Goal: Information Seeking & Learning: Check status

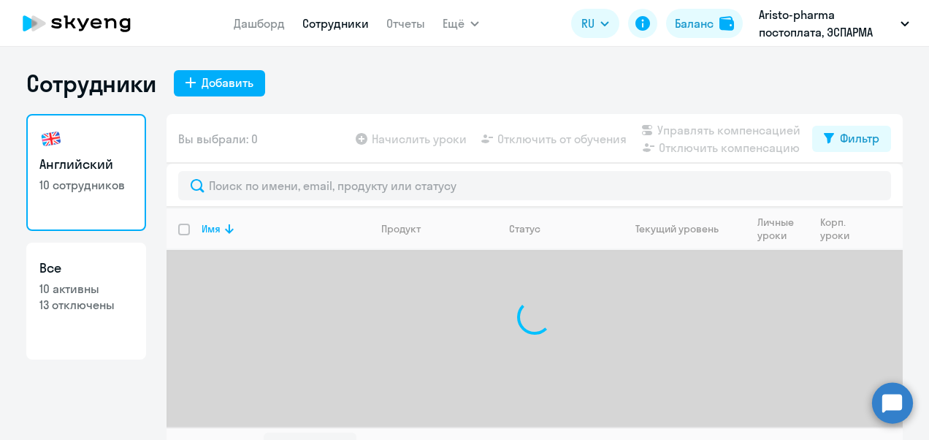
select select "30"
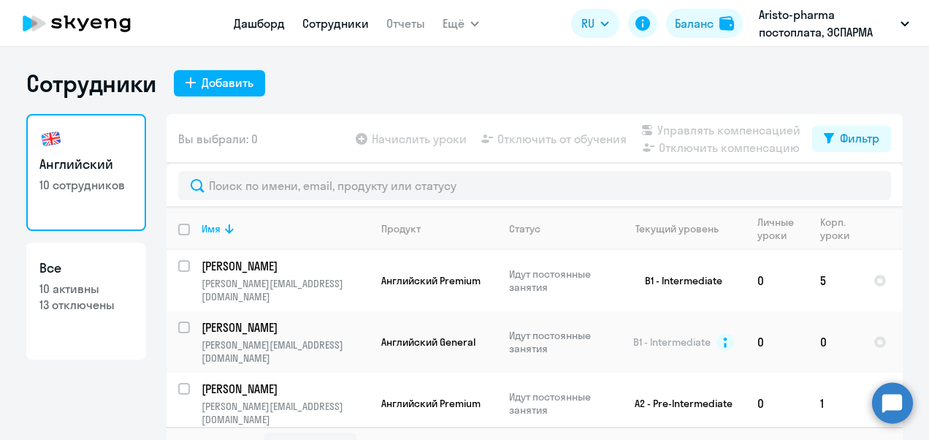
click at [252, 21] on link "Дашборд" at bounding box center [259, 23] width 51 height 15
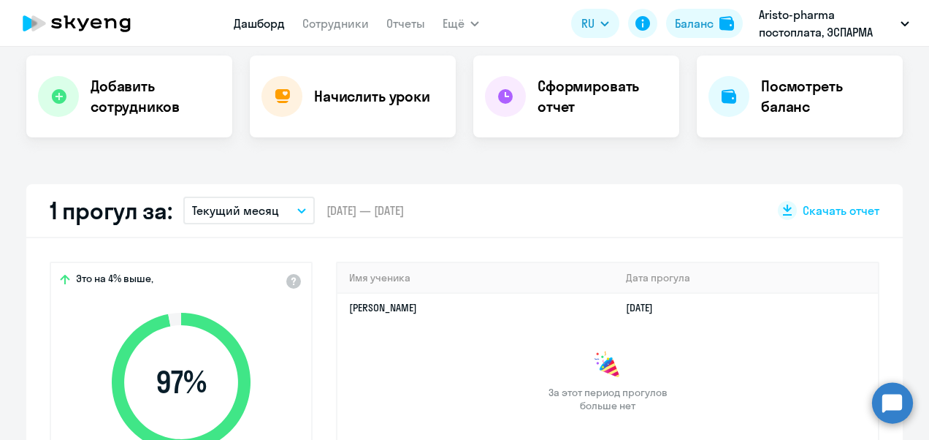
scroll to position [438, 0]
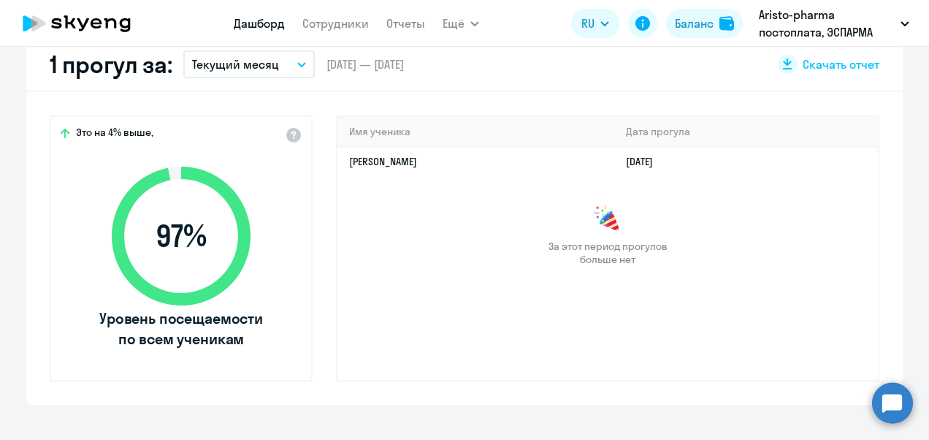
select select "30"
click at [297, 66] on icon "button" at bounding box center [301, 64] width 9 height 5
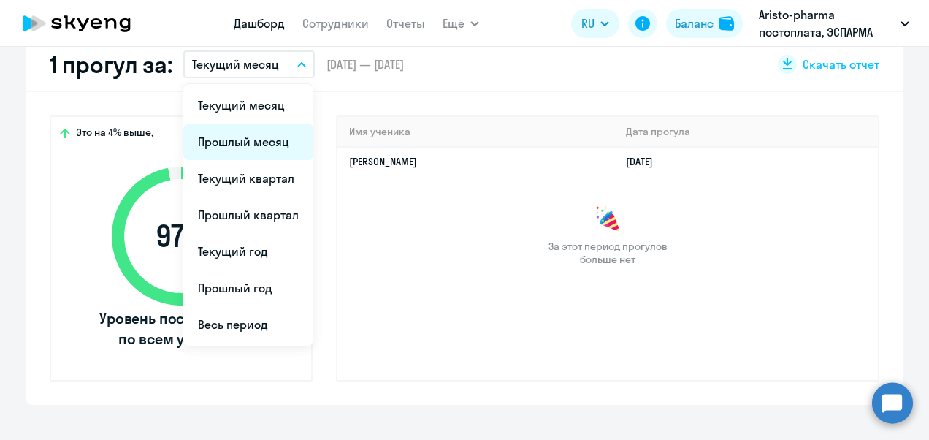
click at [260, 136] on li "Прошлый месяц" at bounding box center [248, 141] width 130 height 37
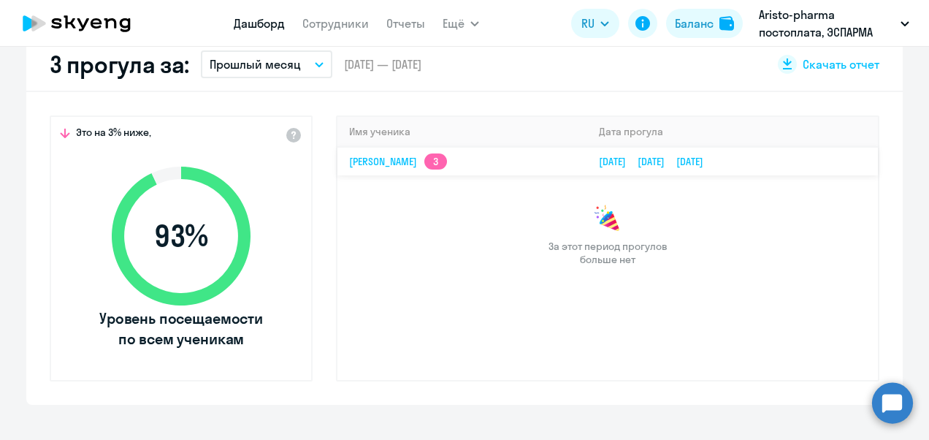
click at [448, 165] on td "Дамир Алишев 3" at bounding box center [462, 161] width 250 height 28
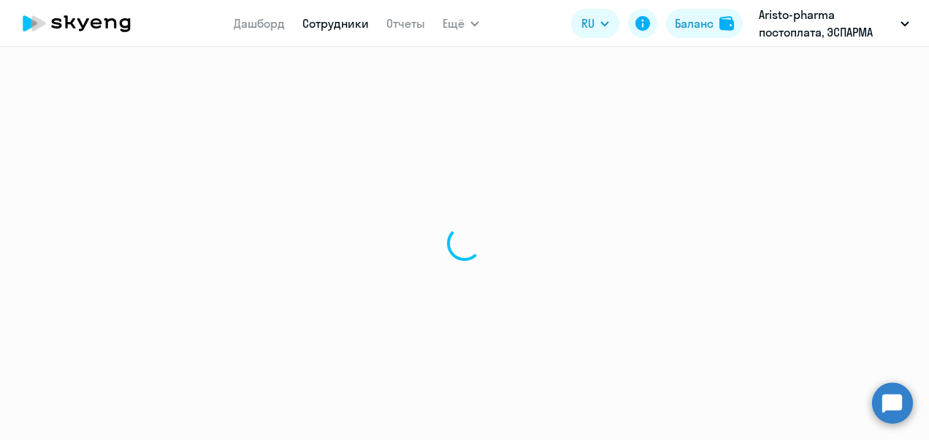
select select "english"
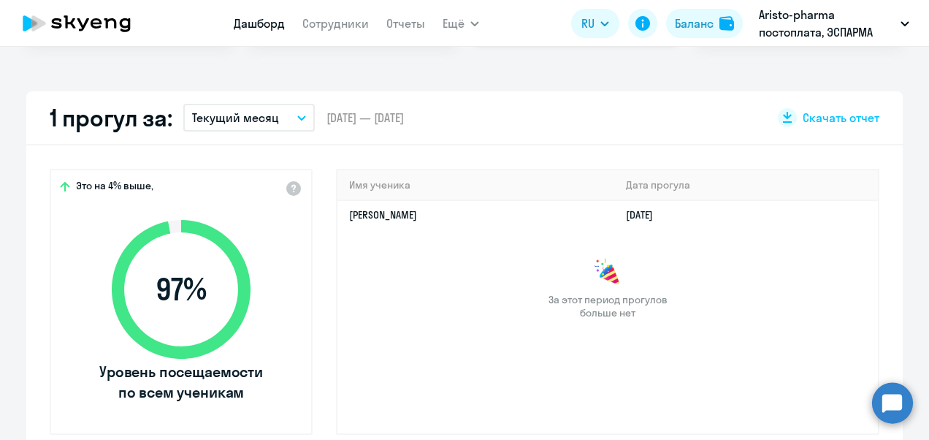
scroll to position [438, 0]
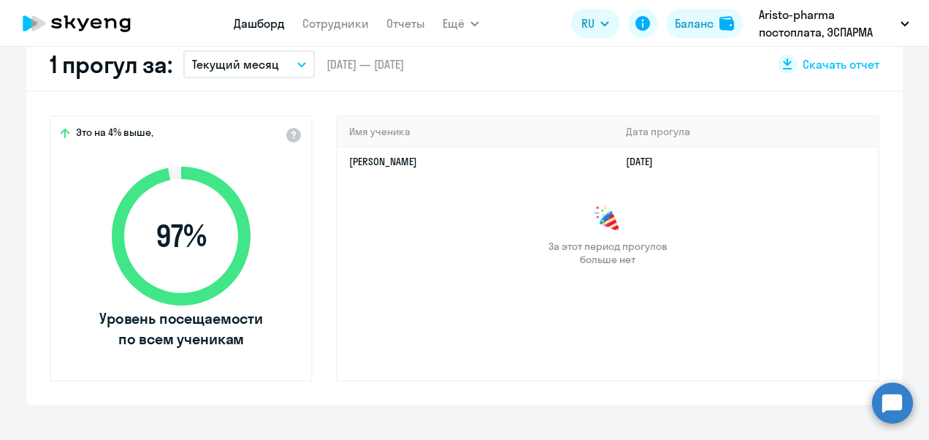
select select "30"
click at [828, 69] on span "Скачать отчет" at bounding box center [841, 64] width 77 height 16
click at [419, 223] on div "За этот период прогулов больше нет" at bounding box center [607, 235] width 541 height 61
click at [291, 61] on button "Текущий месяц" at bounding box center [248, 64] width 131 height 28
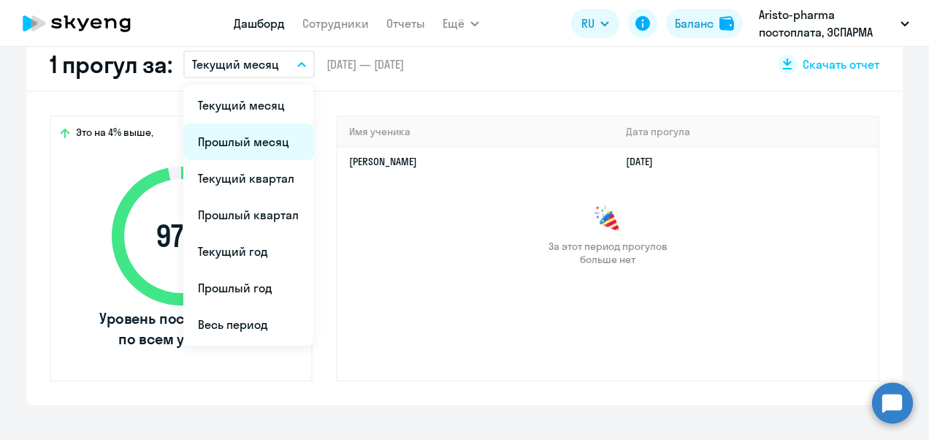
click at [248, 134] on li "Прошлый месяц" at bounding box center [248, 141] width 130 height 37
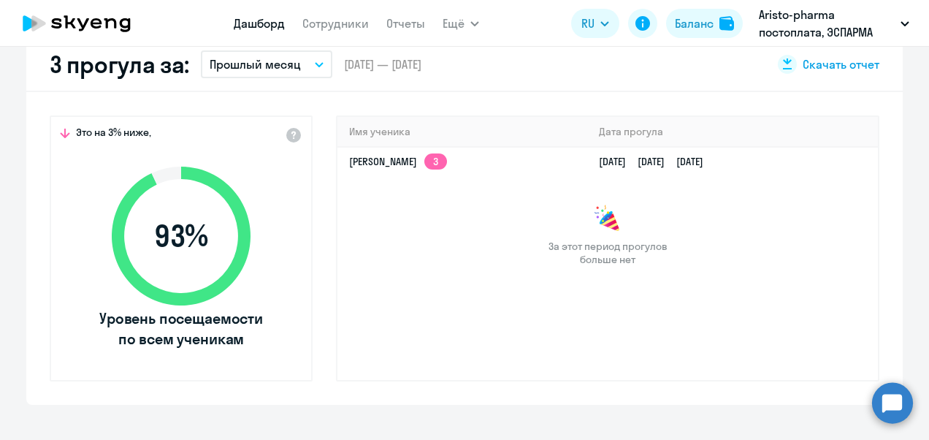
click at [857, 61] on span "Скачать отчет" at bounding box center [841, 64] width 77 height 16
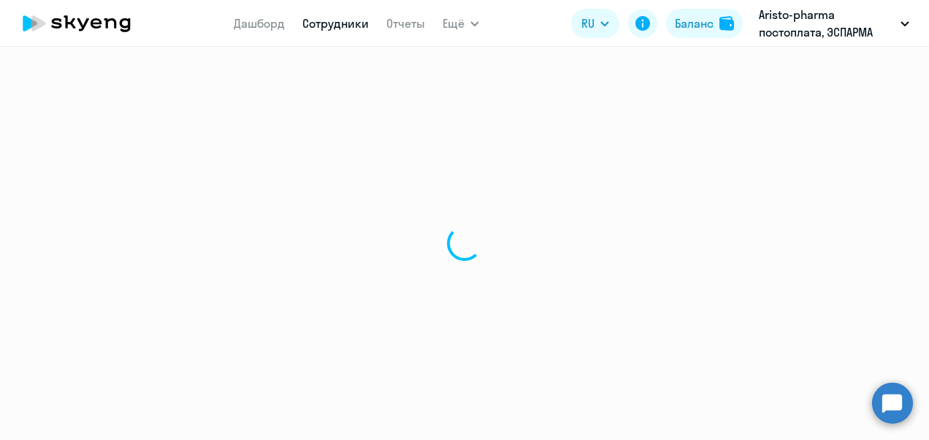
select select "30"
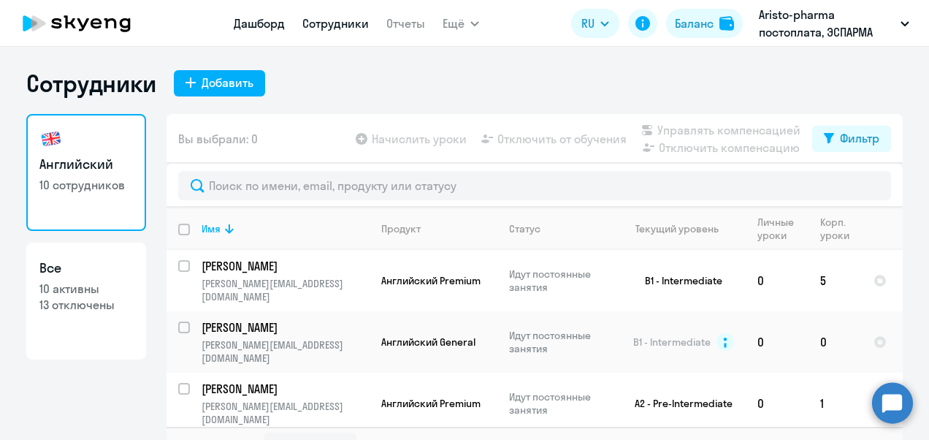
click at [263, 23] on link "Дашборд" at bounding box center [259, 23] width 51 height 15
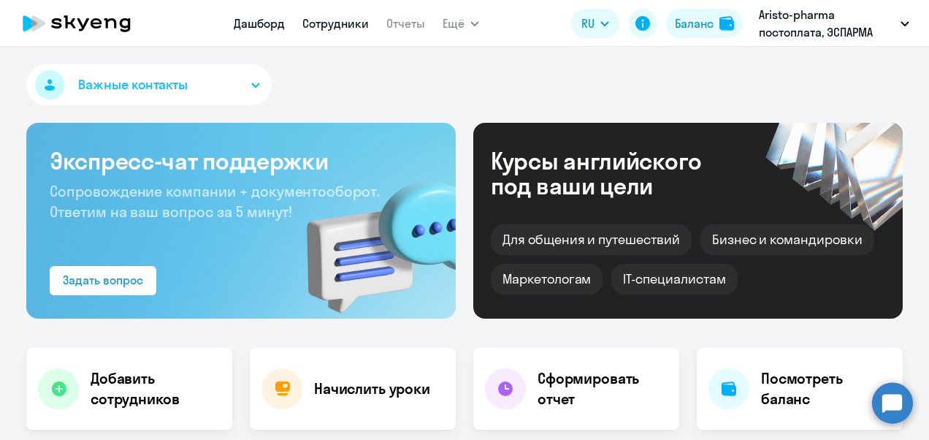
click at [316, 27] on link "Сотрудники" at bounding box center [335, 23] width 66 height 15
select select "30"
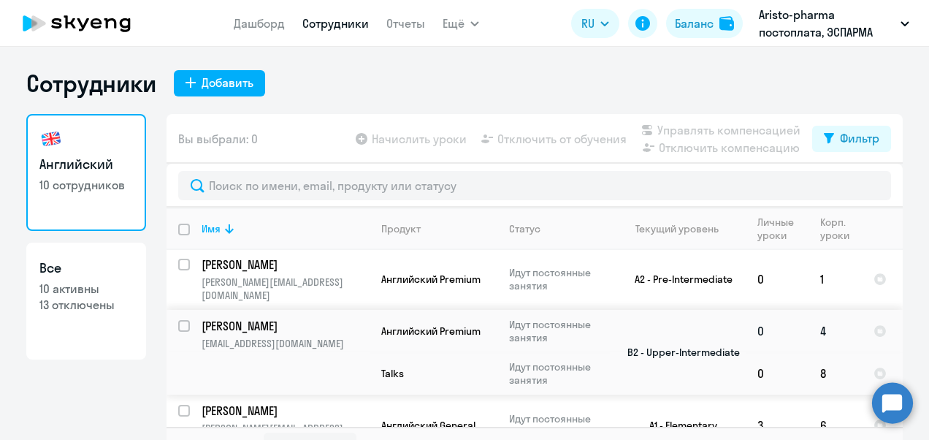
scroll to position [146, 0]
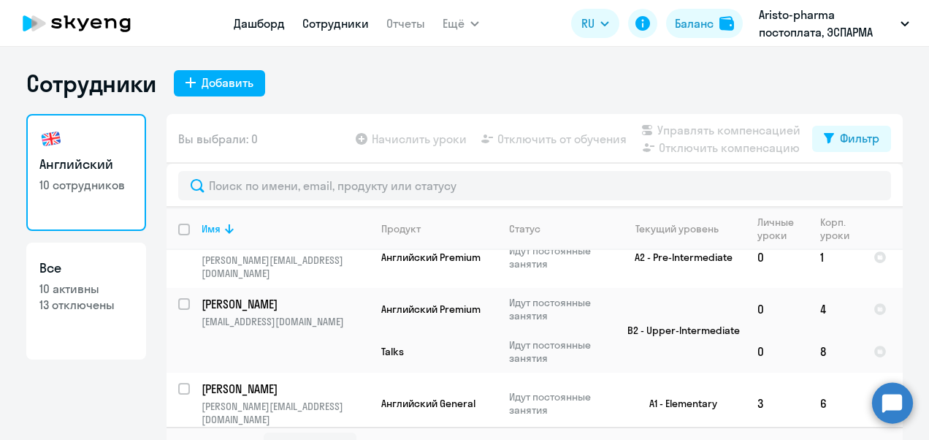
click at [272, 26] on link "Дашборд" at bounding box center [259, 23] width 51 height 15
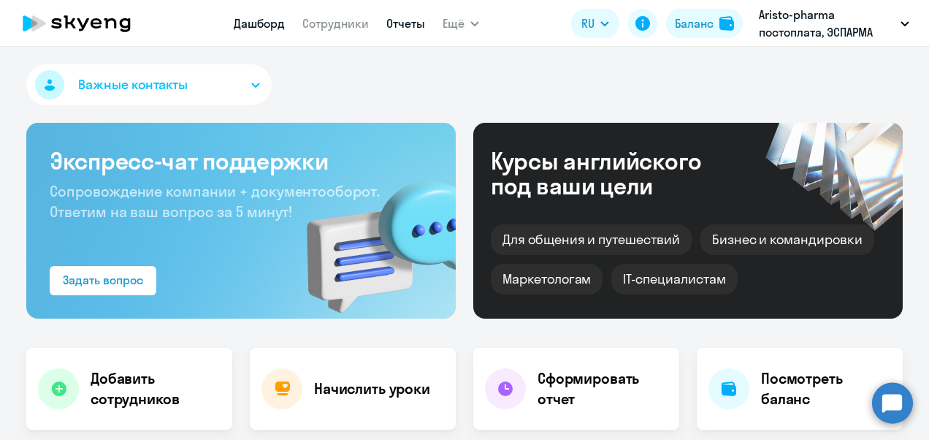
click at [409, 22] on link "Отчеты" at bounding box center [405, 23] width 39 height 15
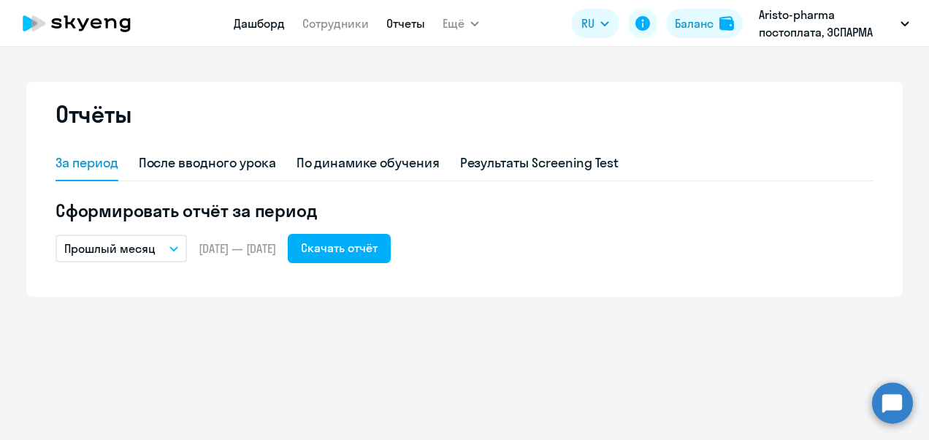
click at [265, 22] on link "Дашборд" at bounding box center [259, 23] width 51 height 15
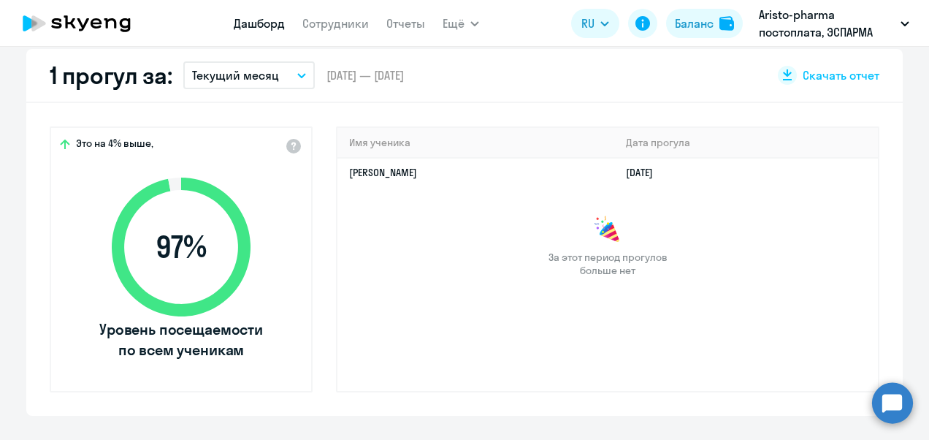
scroll to position [438, 0]
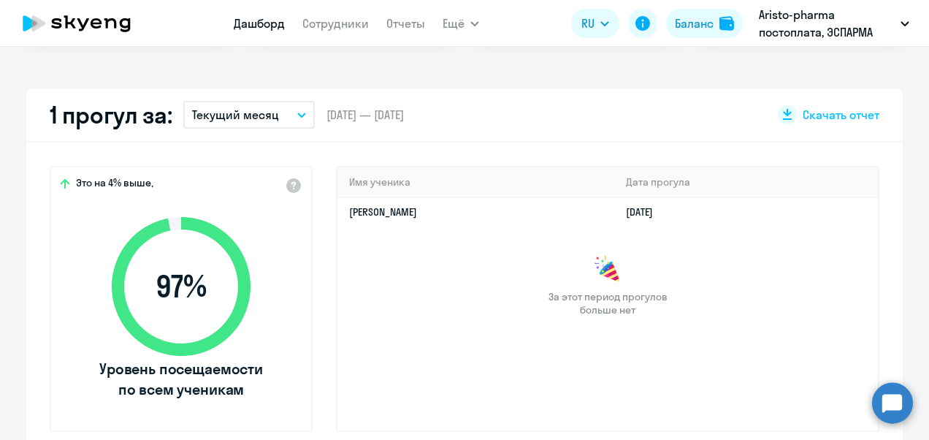
select select "30"
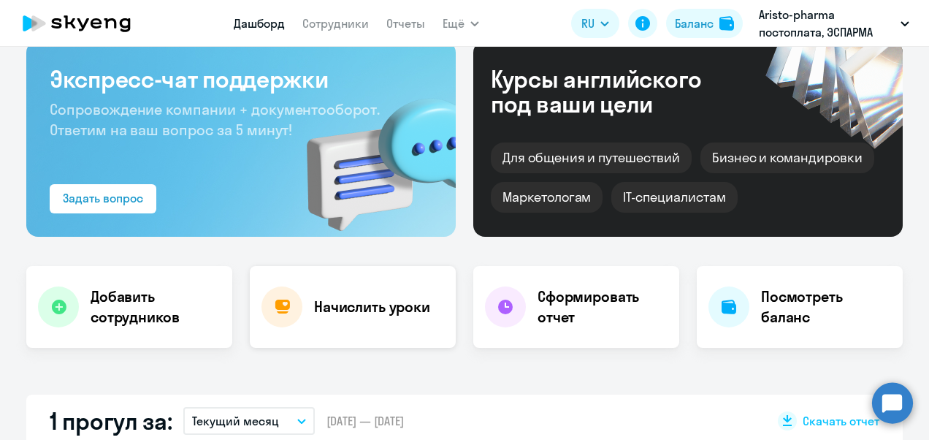
scroll to position [73, 0]
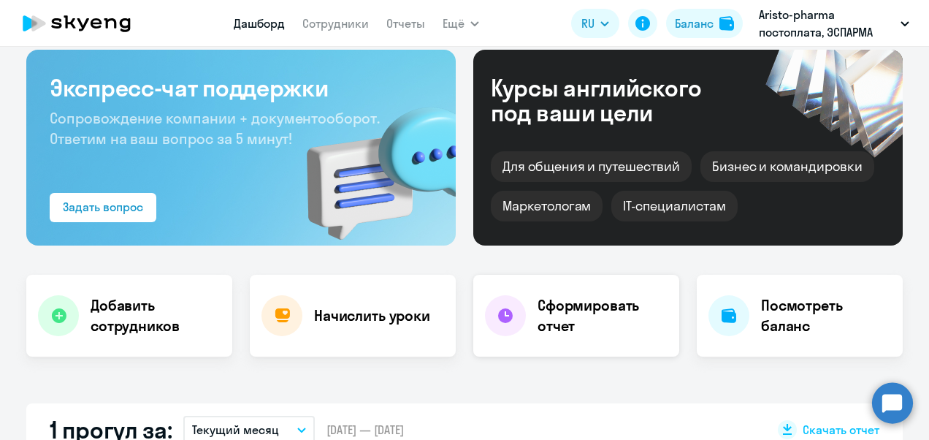
click at [600, 322] on h4 "Сформировать отчет" at bounding box center [603, 315] width 130 height 41
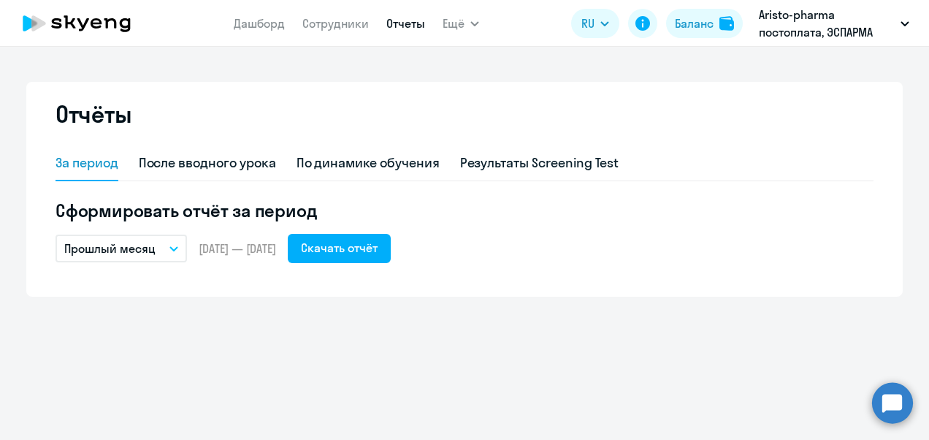
click at [175, 251] on button "Прошлый месяц" at bounding box center [121, 248] width 131 height 28
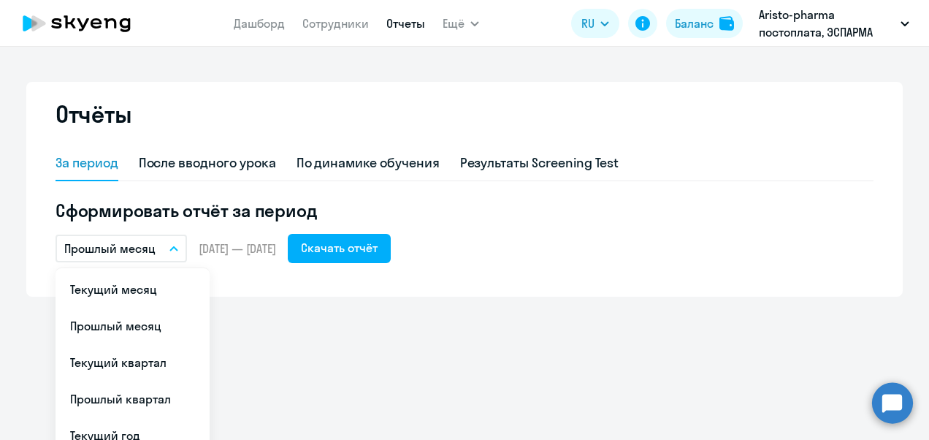
click at [175, 251] on button "Прошлый месяц" at bounding box center [121, 248] width 131 height 28
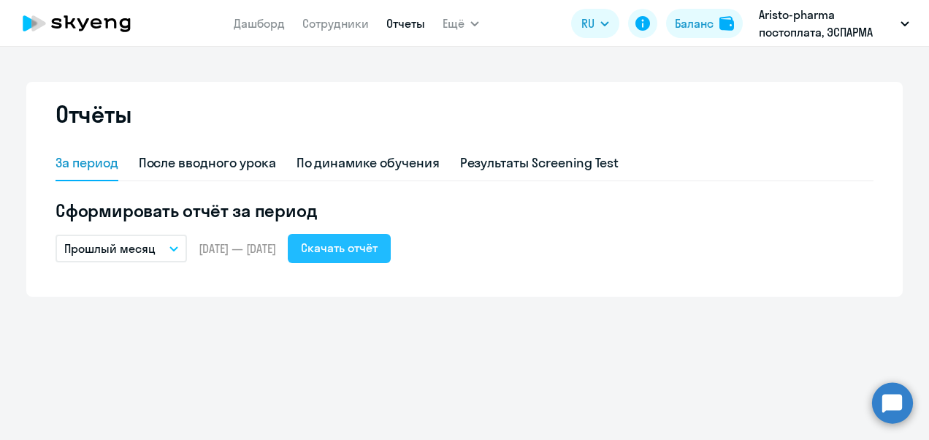
click at [357, 256] on div "Скачать отчёт" at bounding box center [339, 248] width 77 height 18
click at [264, 26] on link "Дашборд" at bounding box center [259, 23] width 51 height 15
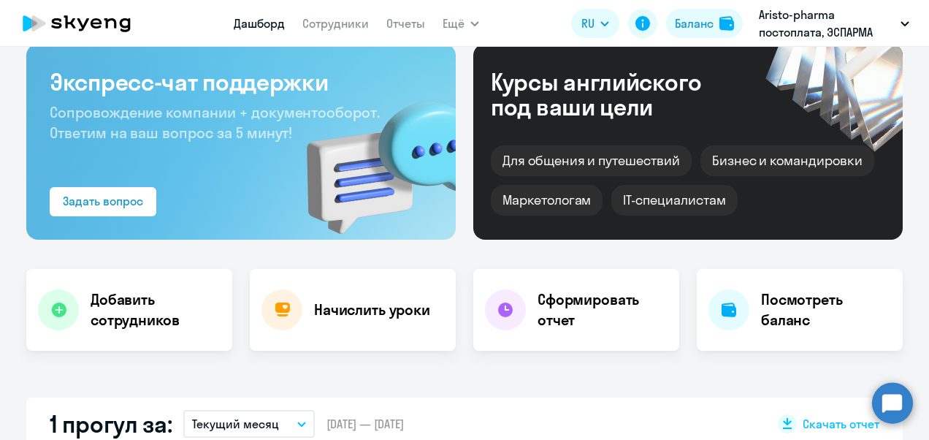
scroll to position [292, 0]
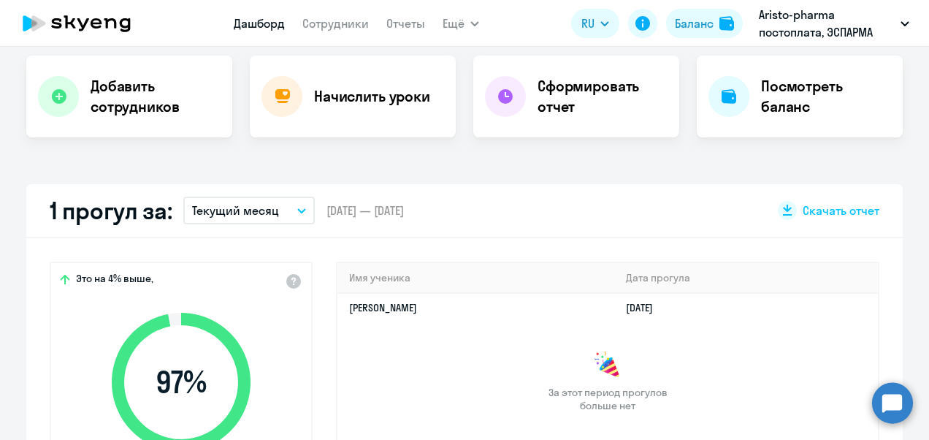
select select "30"
click at [221, 211] on p "Текущий месяц" at bounding box center [235, 211] width 87 height 18
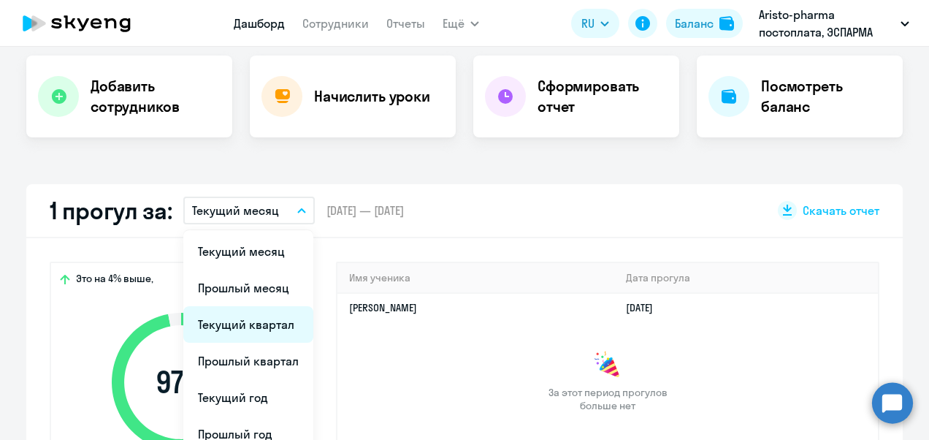
click at [241, 329] on li "Текущий квартал" at bounding box center [248, 324] width 130 height 37
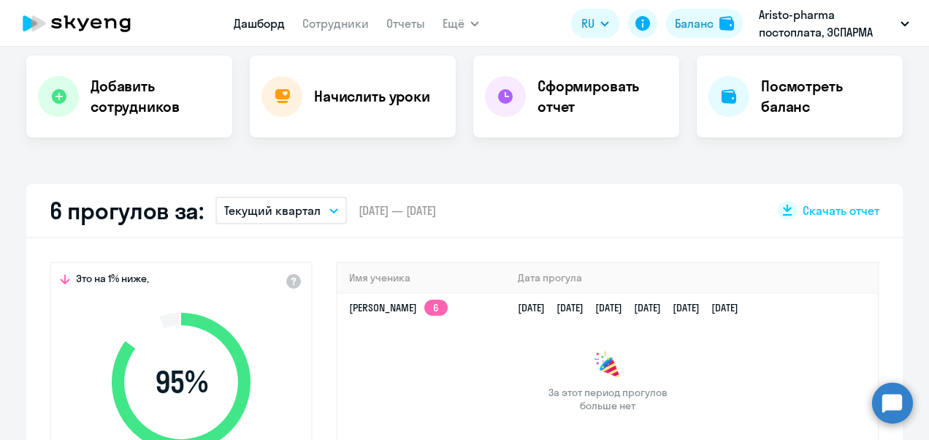
scroll to position [438, 0]
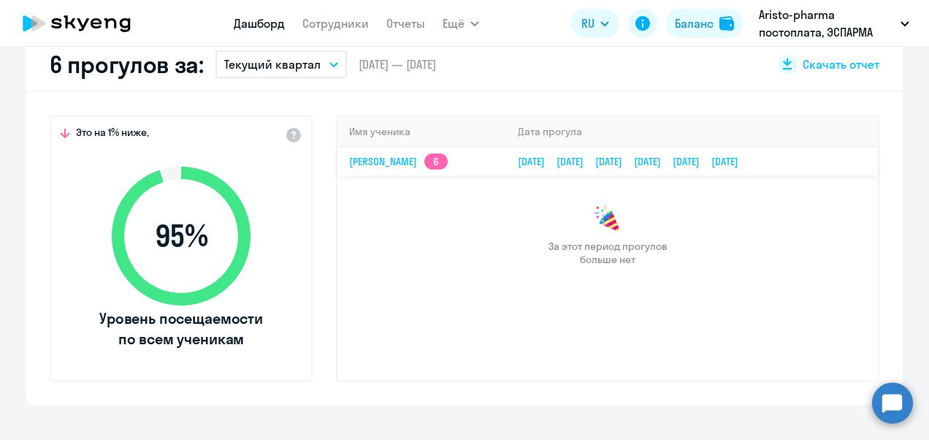
click at [427, 161] on app-skyeng-badge "6" at bounding box center [435, 161] width 23 height 16
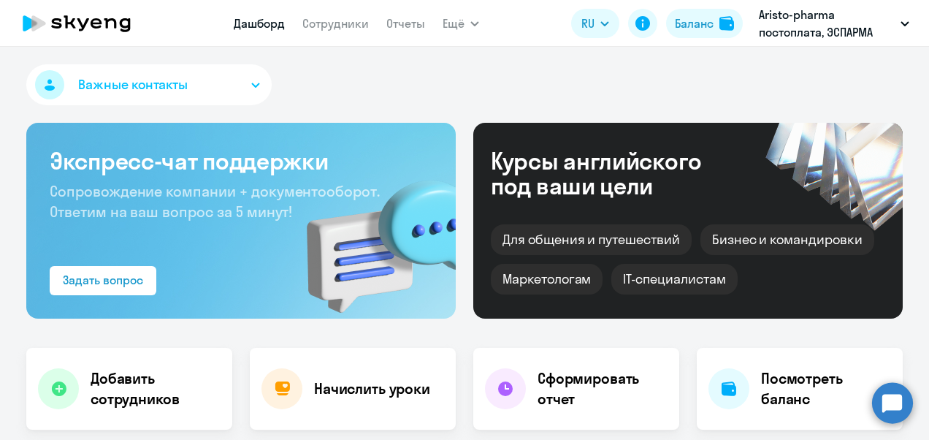
select select "english"
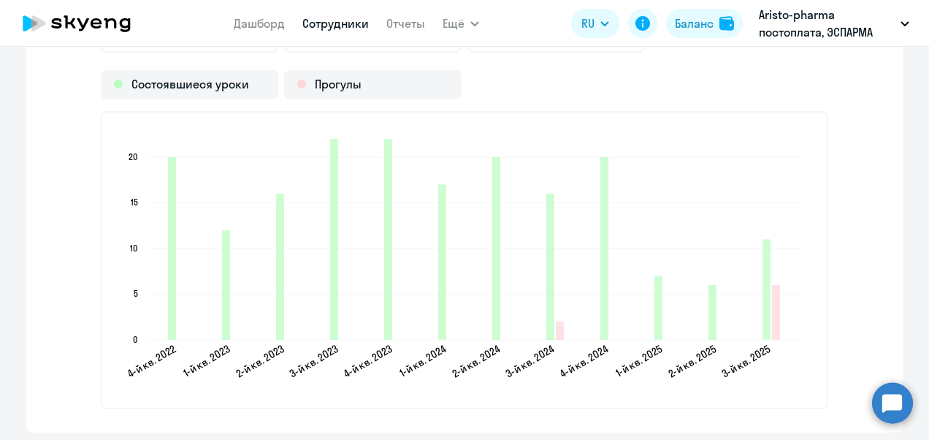
scroll to position [2118, 0]
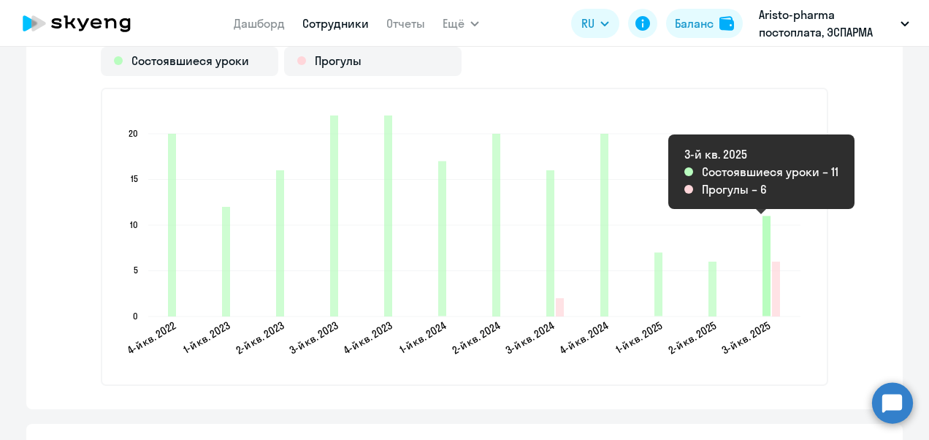
click at [763, 305] on icon "2025-09-02T21:00:00.000Z Состоявшиеся уроки 11" at bounding box center [767, 266] width 8 height 100
click at [763, 311] on icon "2025-09-02T21:00:00.000Z Состоявшиеся уроки 11" at bounding box center [767, 266] width 8 height 100
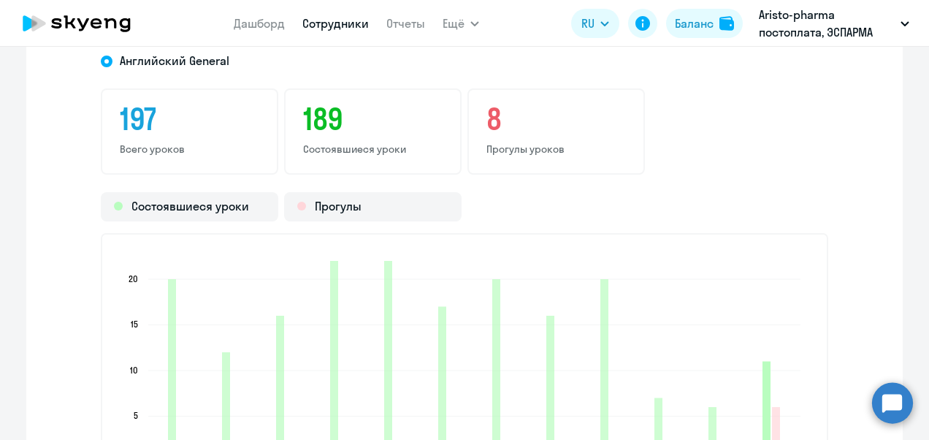
scroll to position [1972, 0]
click at [565, 146] on p "Прогулы уроков" at bounding box center [557, 149] width 140 height 13
click at [476, 115] on div "8 Прогулы уроков" at bounding box center [557, 132] width 178 height 86
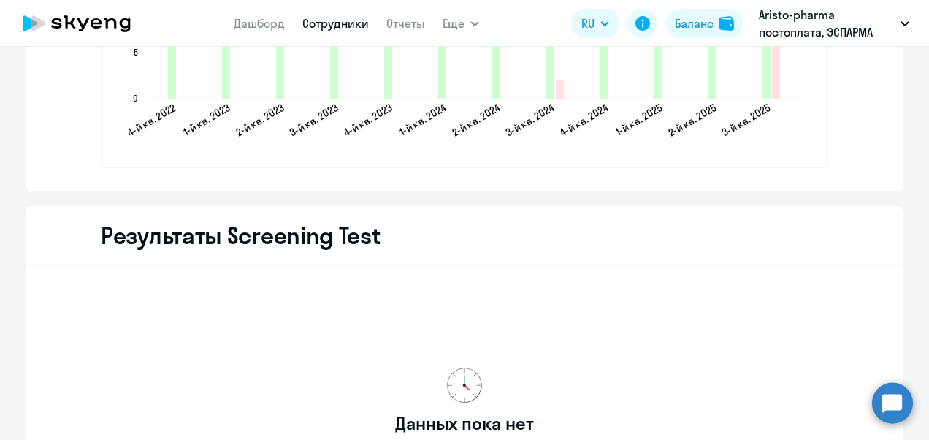
scroll to position [2264, 0]
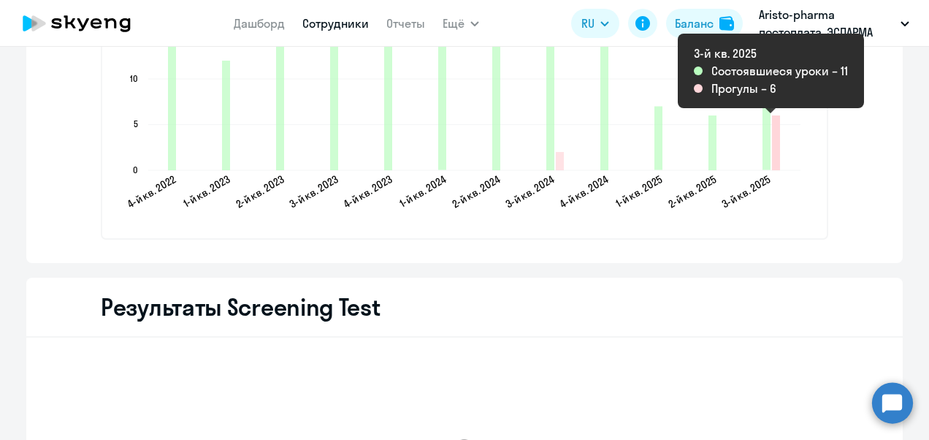
click at [772, 168] on icon "2025-09-02T21:00:00.000Z Прогулы 6" at bounding box center [776, 142] width 8 height 55
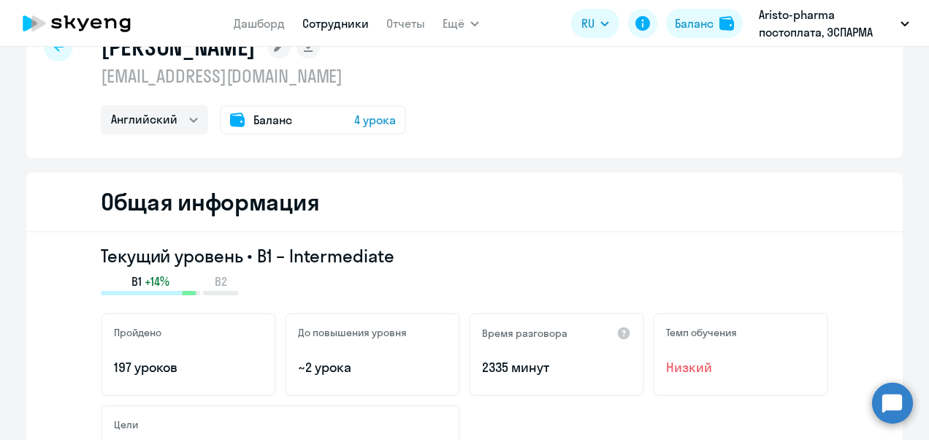
scroll to position [0, 0]
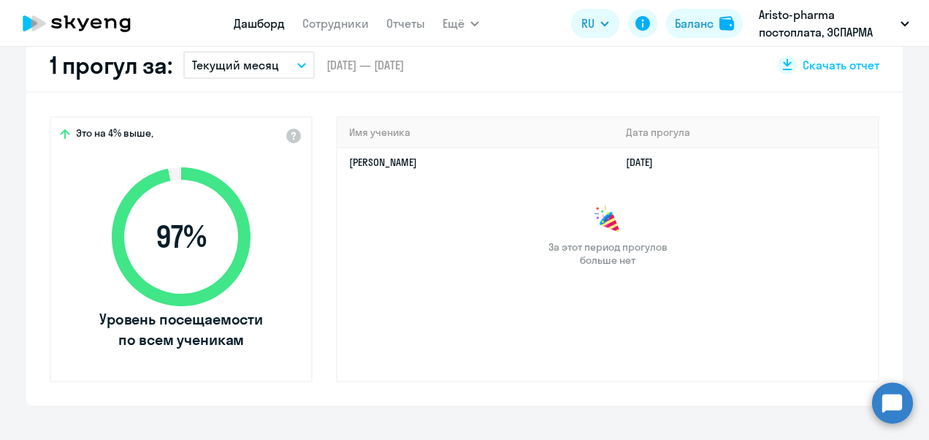
scroll to position [438, 0]
select select "30"
click at [288, 64] on button "Текущий месяц" at bounding box center [248, 64] width 131 height 28
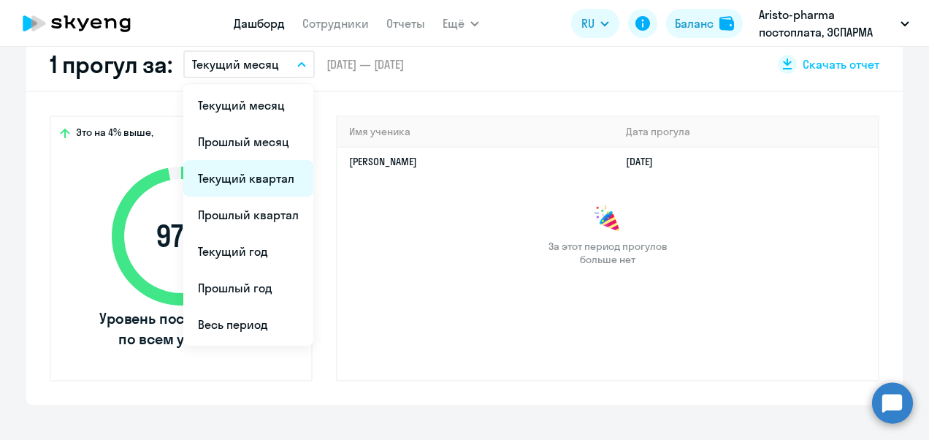
click at [243, 180] on li "Текущий квартал" at bounding box center [248, 178] width 130 height 37
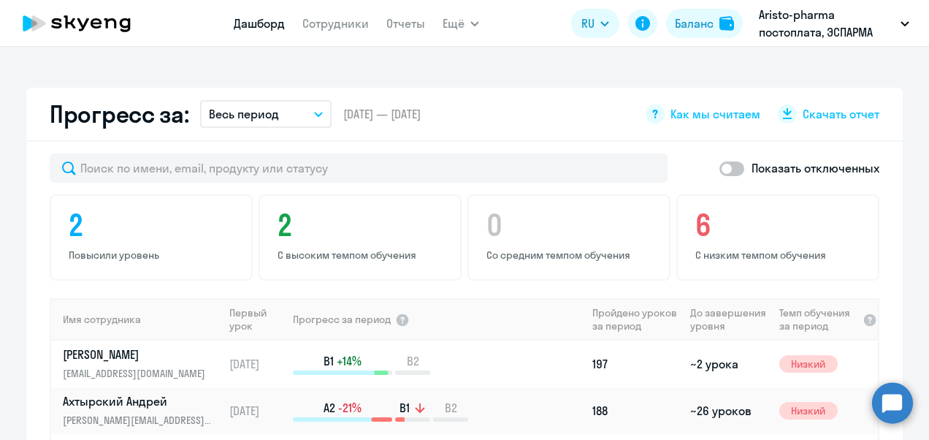
scroll to position [804, 0]
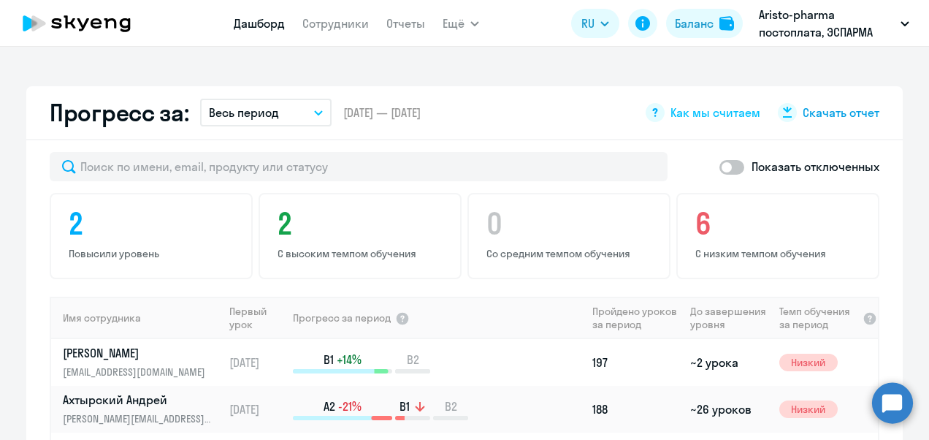
click at [830, 117] on span "Скачать отчет" at bounding box center [841, 112] width 77 height 16
click at [469, 316] on div "Прогресс за период" at bounding box center [439, 317] width 293 height 15
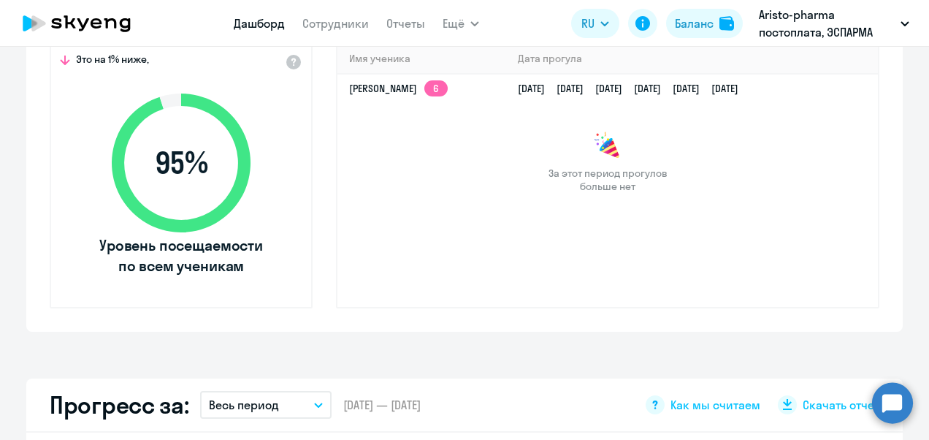
scroll to position [365, 0]
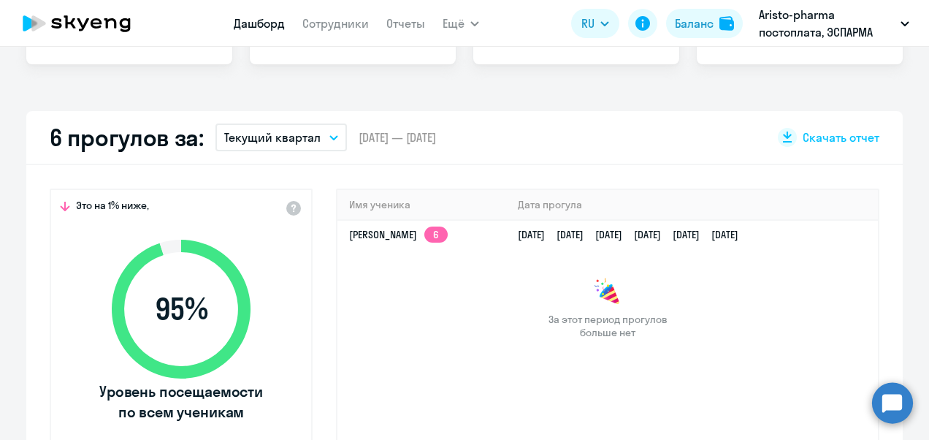
click at [272, 22] on link "Дашборд" at bounding box center [259, 23] width 51 height 15
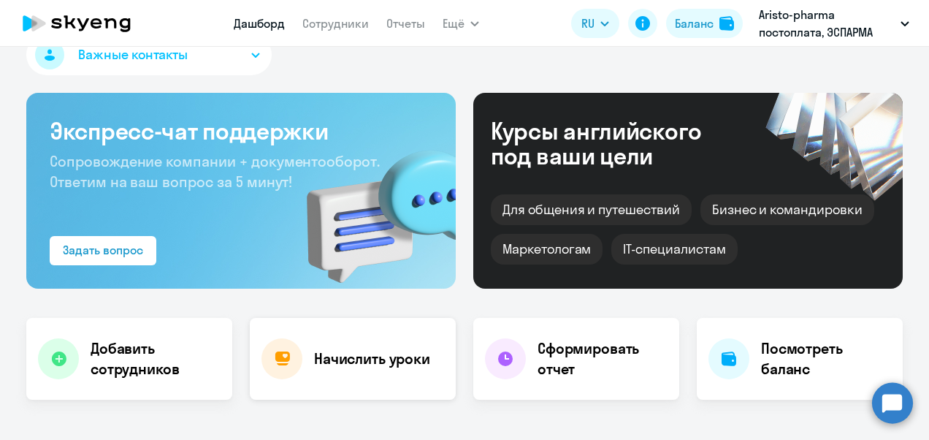
scroll to position [0, 0]
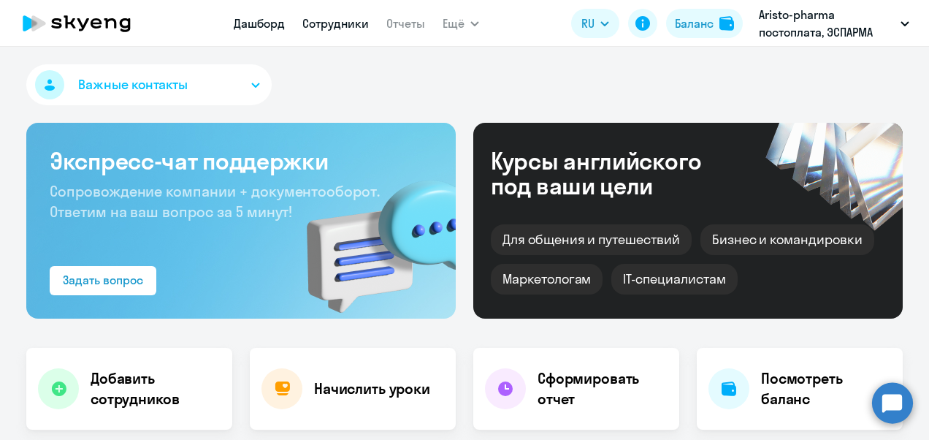
click at [348, 26] on link "Сотрудники" at bounding box center [335, 23] width 66 height 15
select select "30"
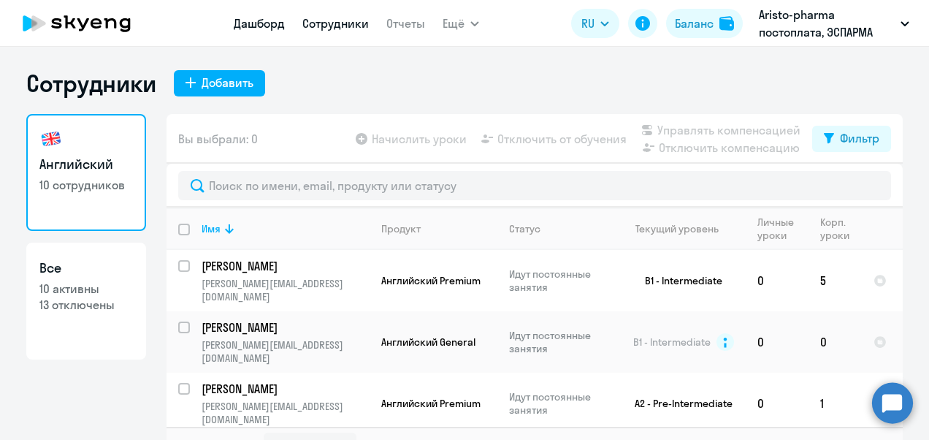
click at [245, 23] on link "Дашборд" at bounding box center [259, 23] width 51 height 15
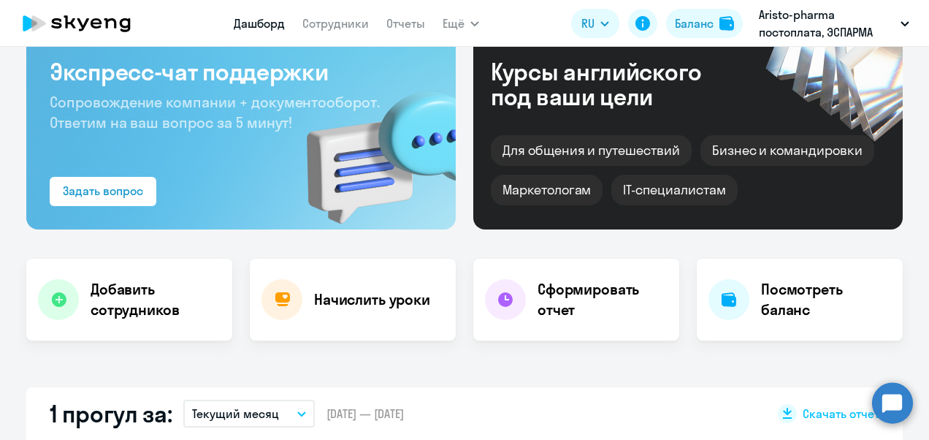
scroll to position [219, 0]
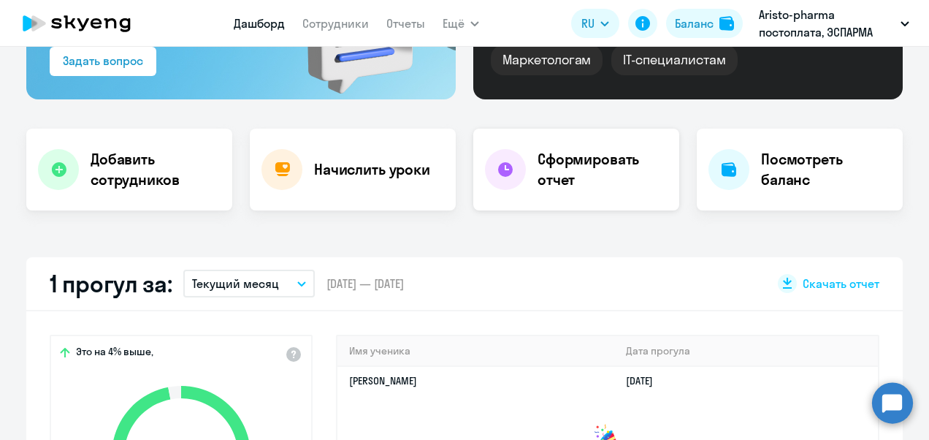
select select "30"
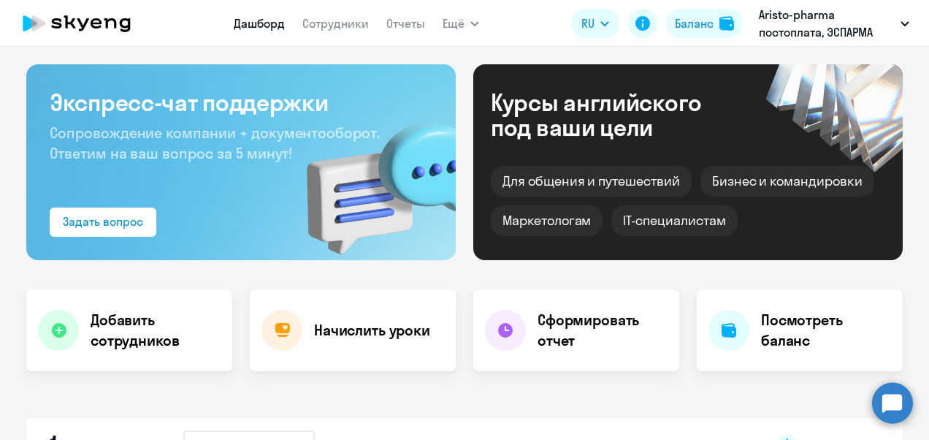
scroll to position [0, 0]
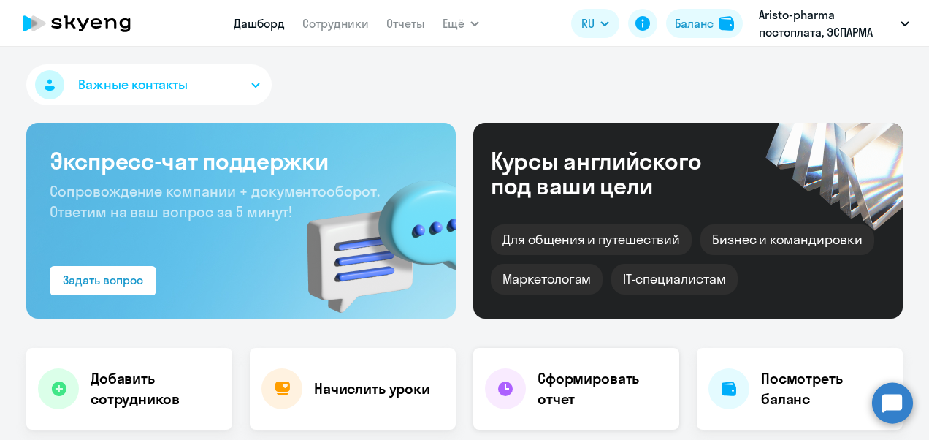
click at [515, 375] on div at bounding box center [505, 388] width 41 height 41
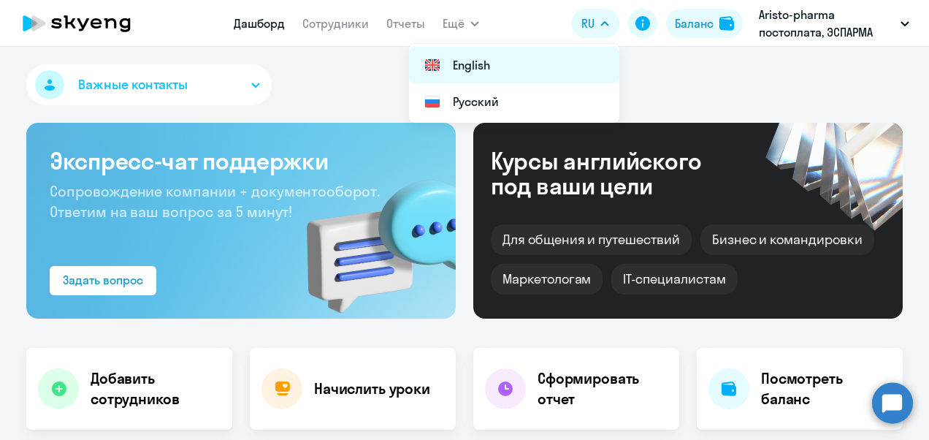
select select "30"
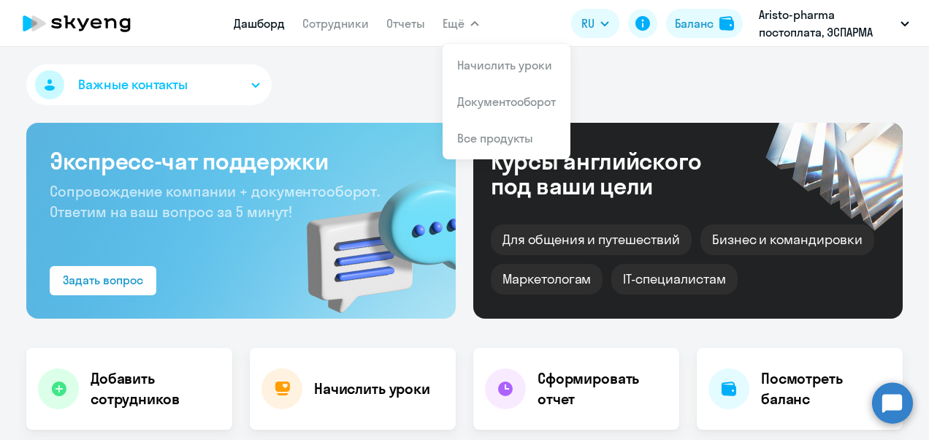
click at [256, 26] on link "Дашборд" at bounding box center [259, 23] width 51 height 15
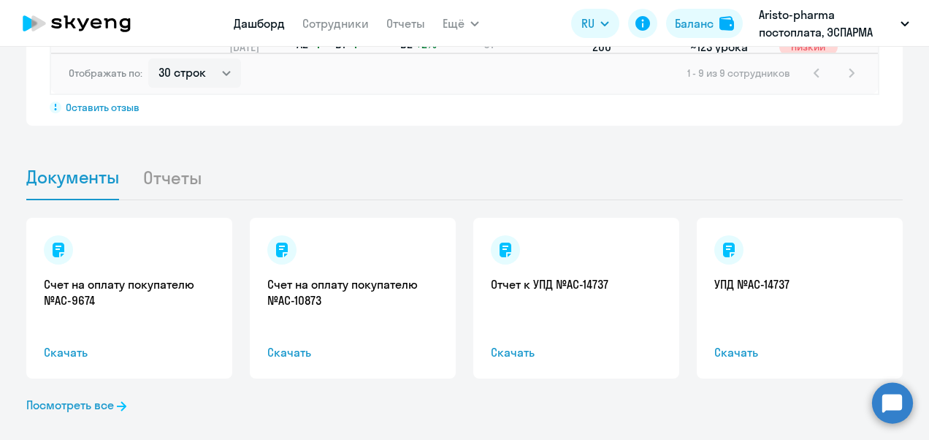
scroll to position [1373, 0]
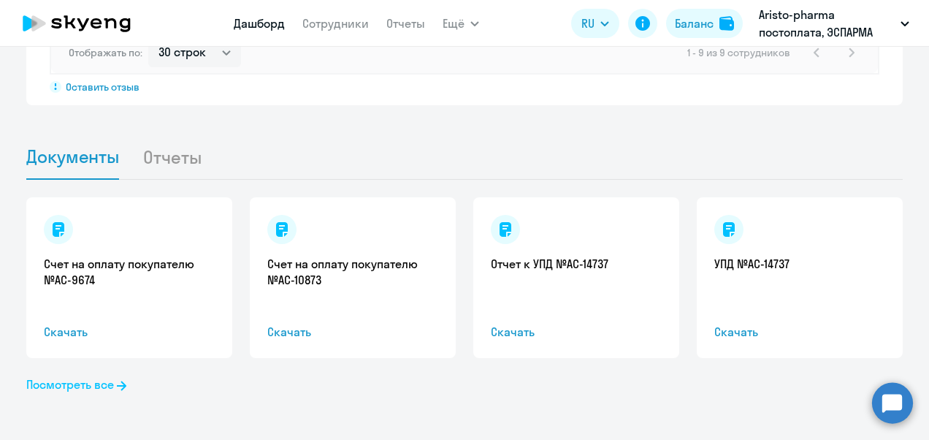
click at [70, 384] on link "Посмотреть все" at bounding box center [76, 384] width 100 height 18
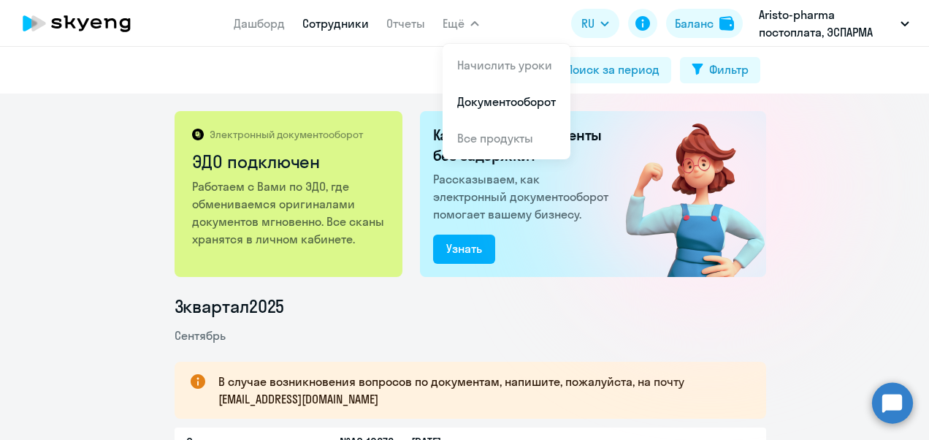
click at [323, 24] on link "Сотрудники" at bounding box center [335, 23] width 66 height 15
select select "30"
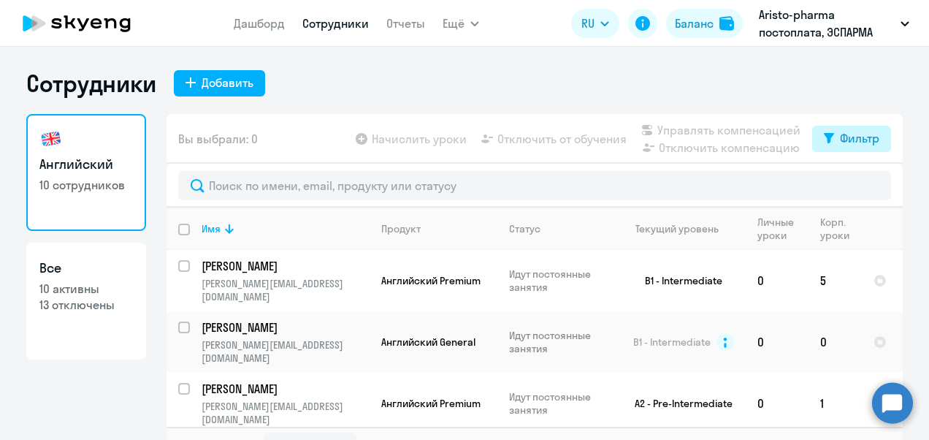
click at [861, 142] on div "Фильтр" at bounding box center [859, 138] width 39 height 18
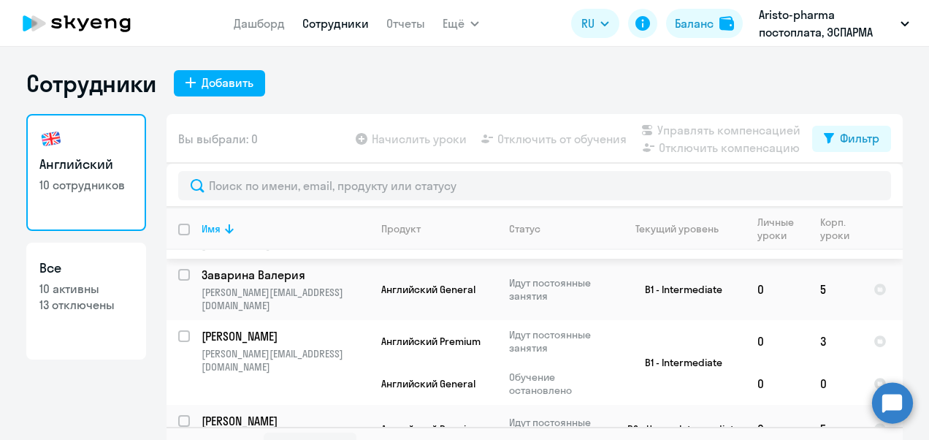
scroll to position [383, 0]
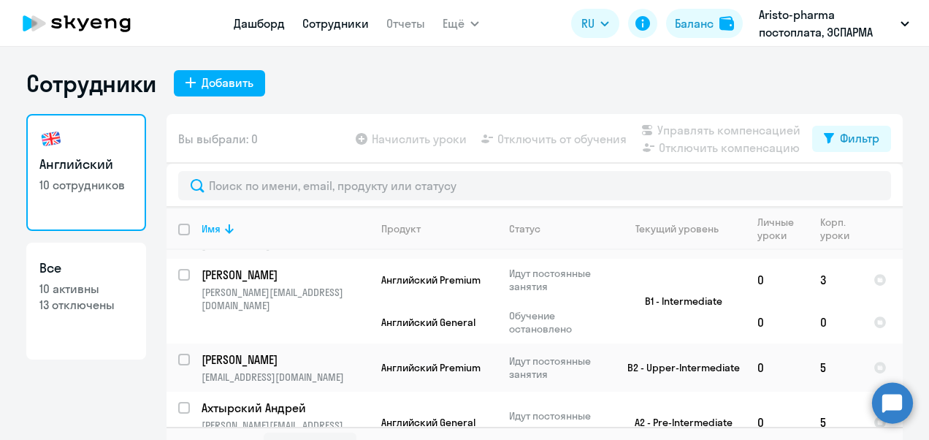
click at [251, 26] on link "Дашборд" at bounding box center [259, 23] width 51 height 15
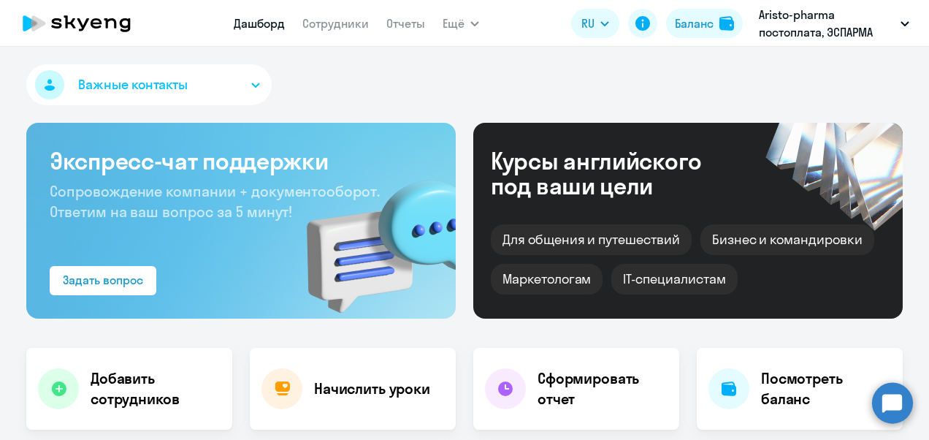
scroll to position [292, 0]
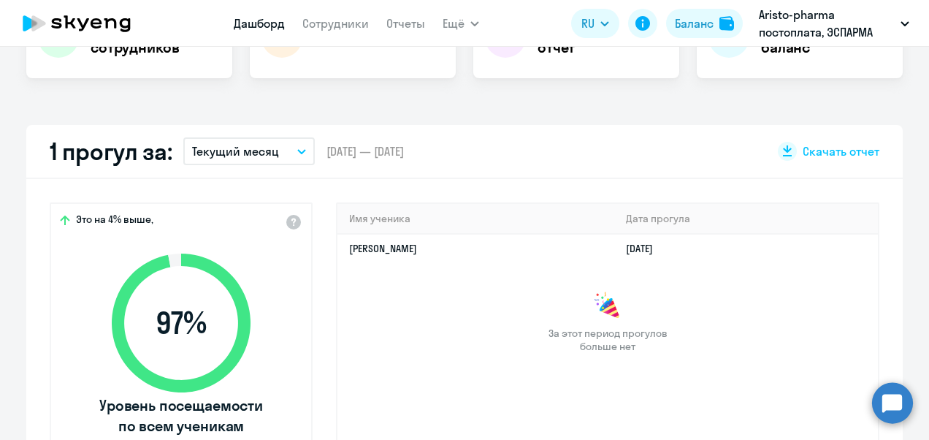
select select "30"
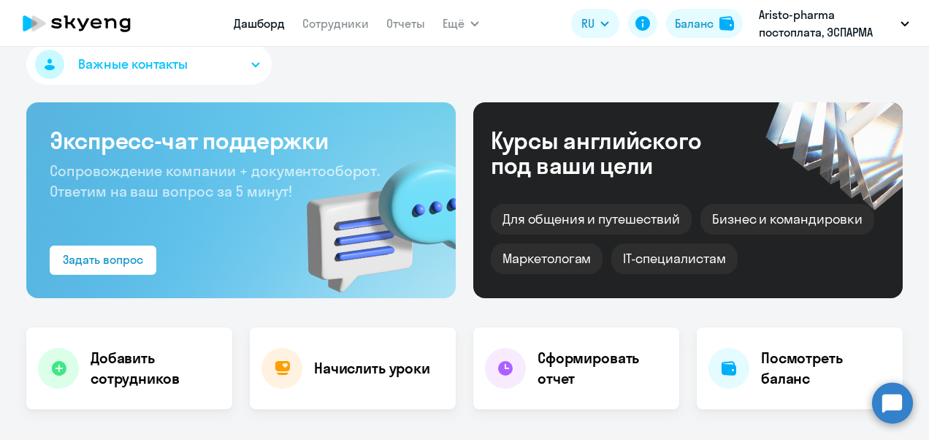
scroll to position [0, 0]
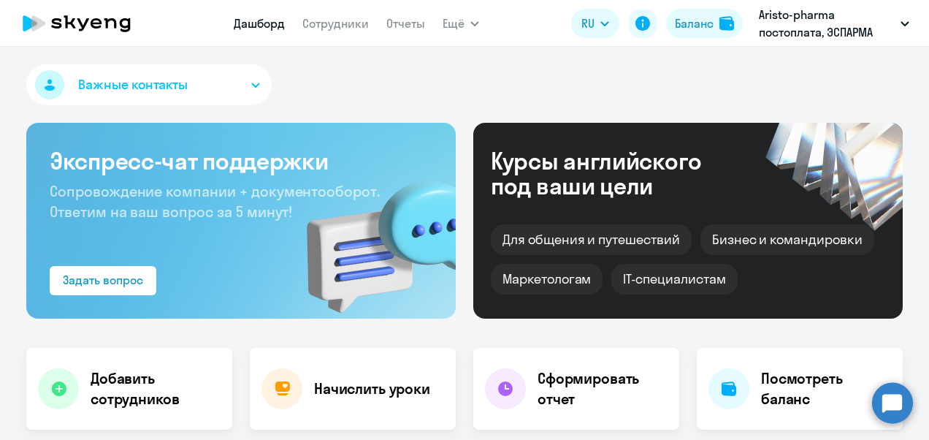
click at [238, 85] on button "Важные контакты" at bounding box center [148, 84] width 245 height 41
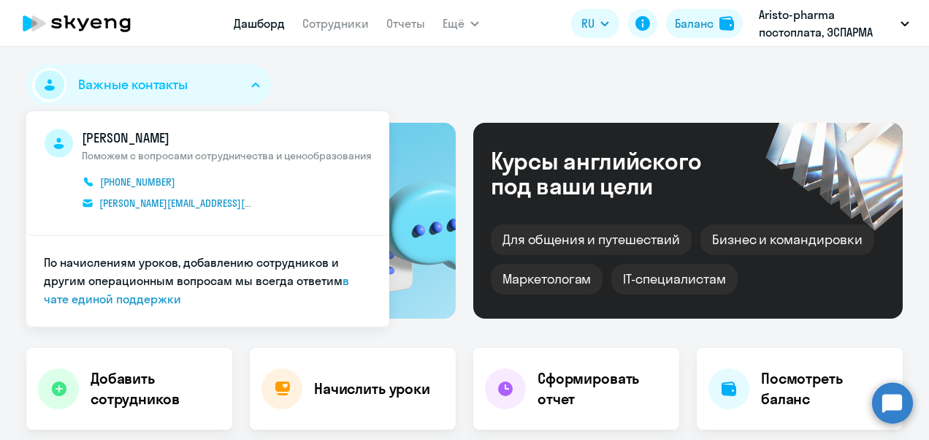
click at [238, 85] on button "Важные контакты" at bounding box center [148, 84] width 245 height 41
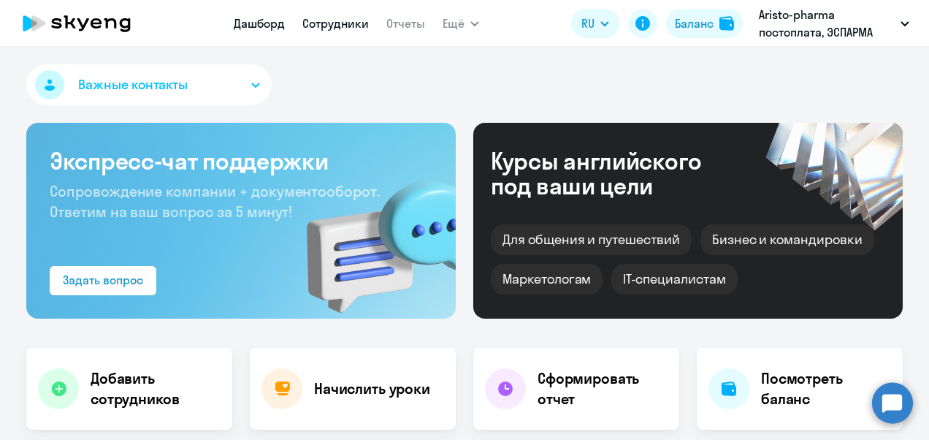
click at [332, 27] on link "Сотрудники" at bounding box center [335, 23] width 66 height 15
select select "30"
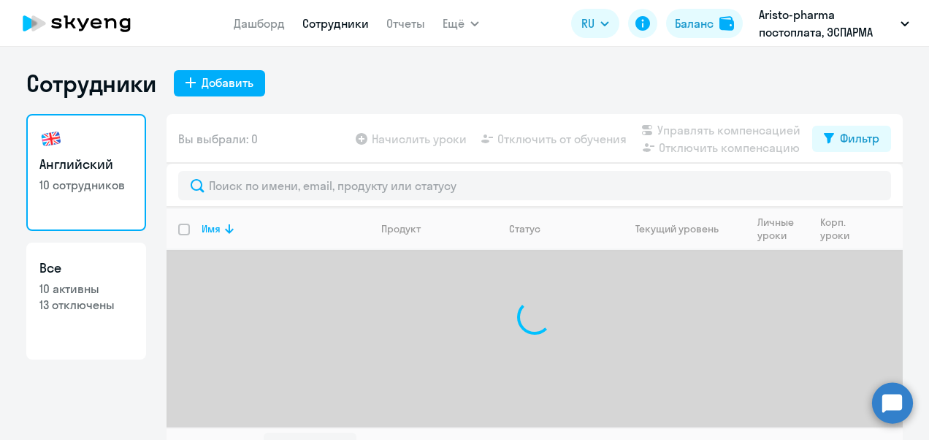
select select "30"
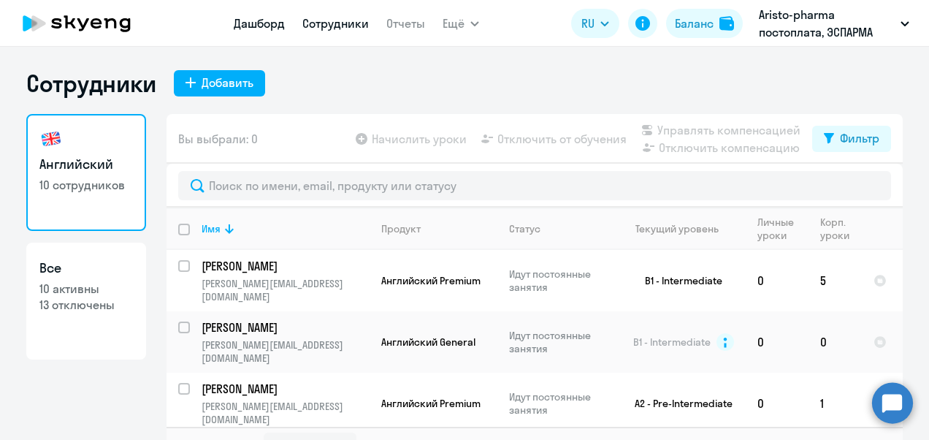
click at [257, 26] on link "Дашборд" at bounding box center [259, 23] width 51 height 15
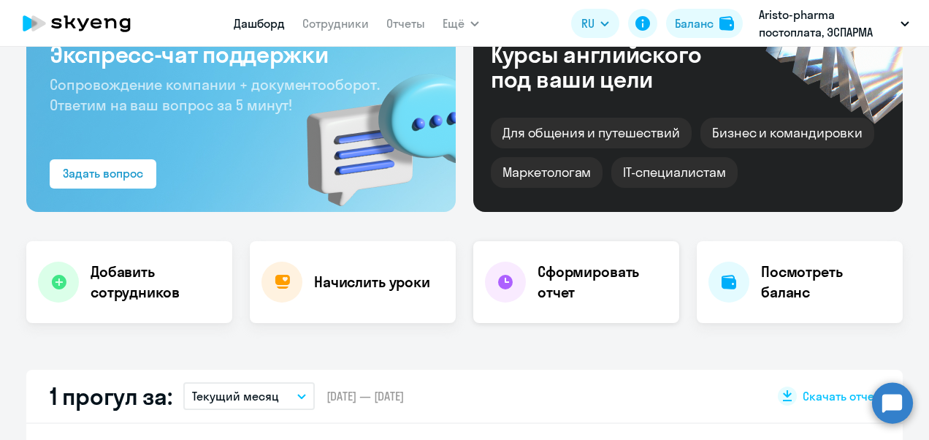
scroll to position [292, 0]
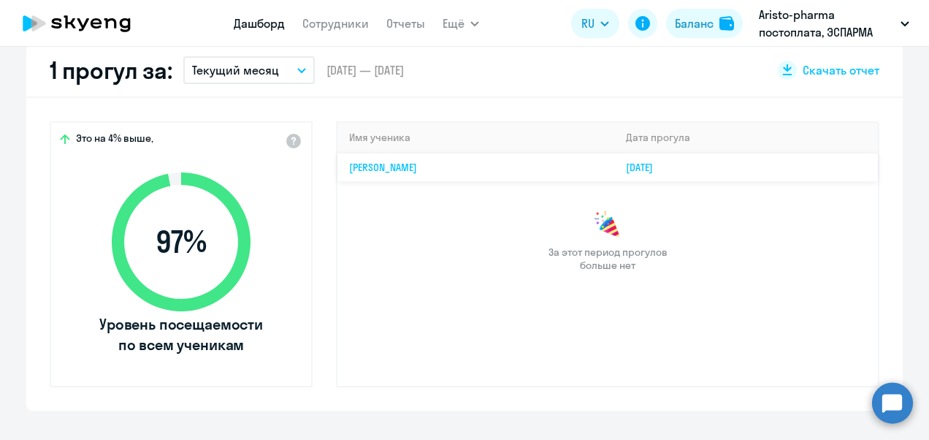
select select "30"
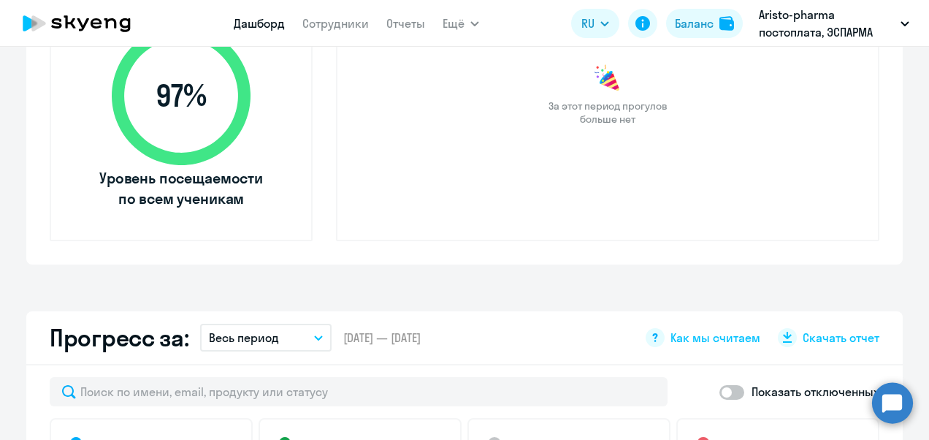
scroll to position [365, 0]
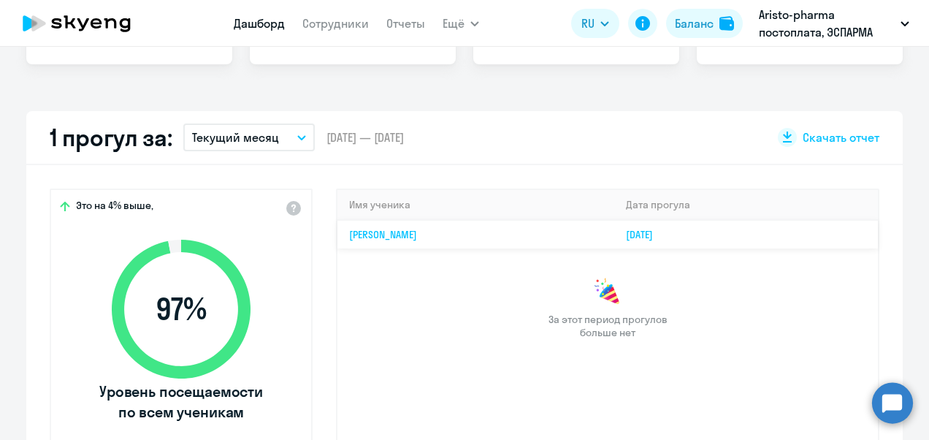
click at [384, 230] on link "[PERSON_NAME]" at bounding box center [383, 234] width 68 height 13
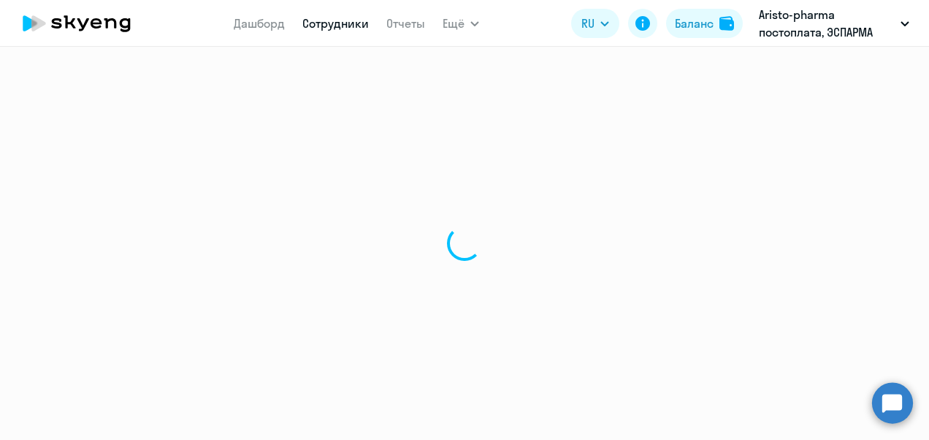
select select "english"
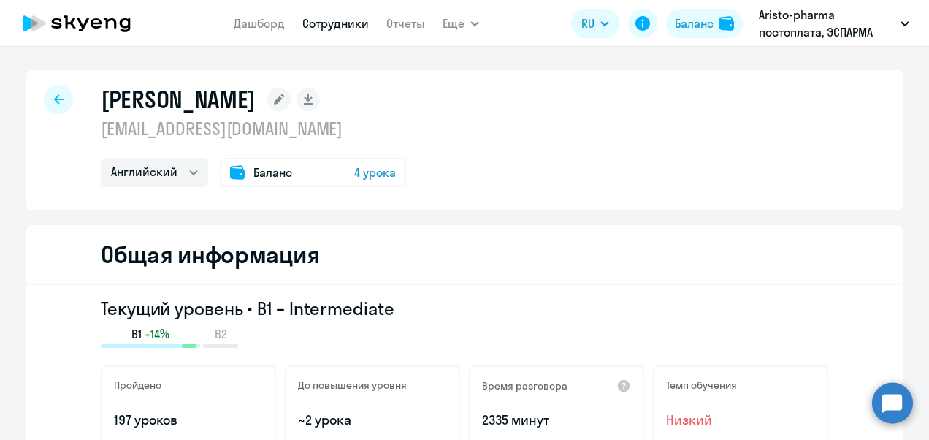
click at [64, 101] on div at bounding box center [58, 99] width 29 height 29
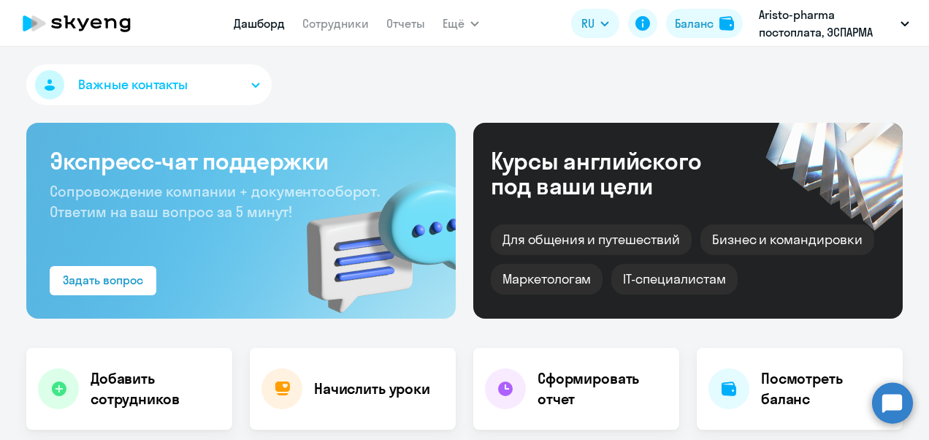
select select "30"
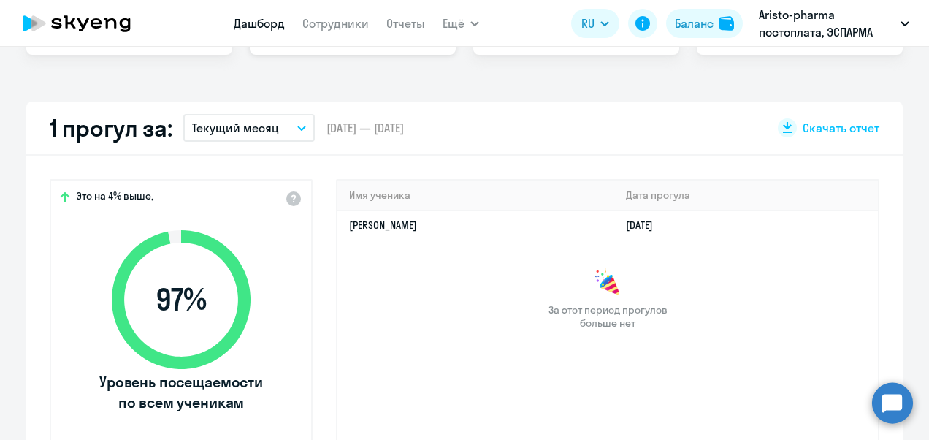
scroll to position [292, 0]
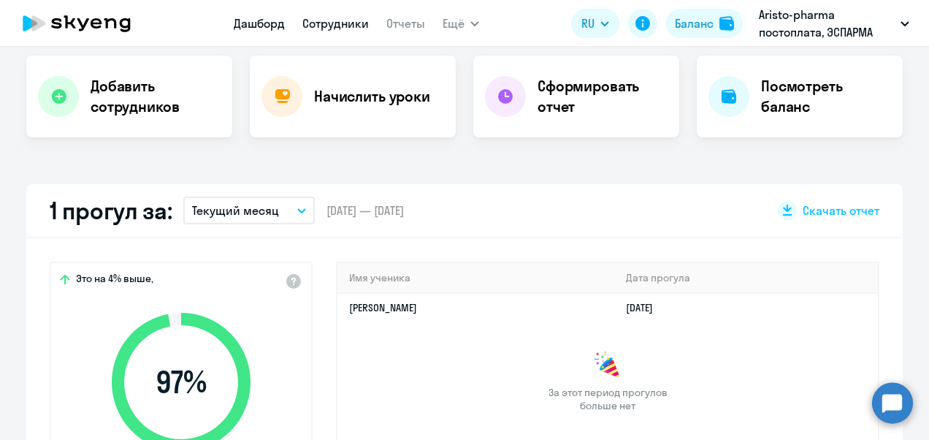
click at [348, 27] on link "Сотрудники" at bounding box center [335, 23] width 66 height 15
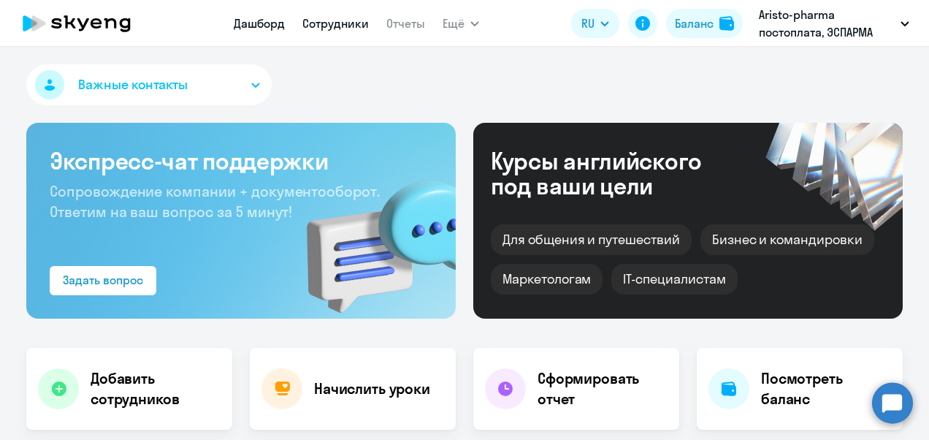
select select "30"
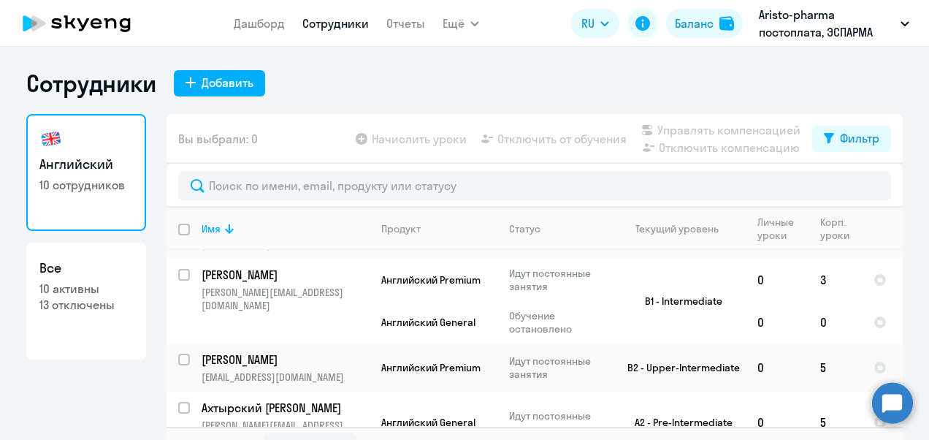
scroll to position [28, 0]
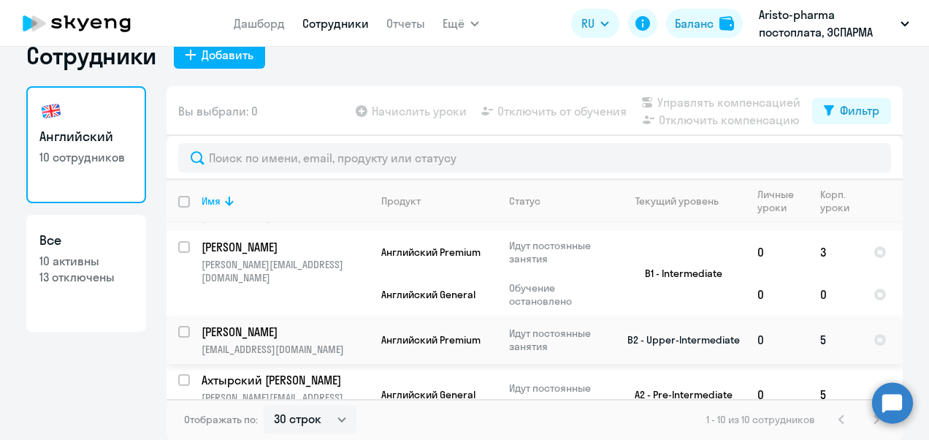
click at [179, 326] on input "select row 13602070" at bounding box center [192, 340] width 29 height 29
checkbox input "true"
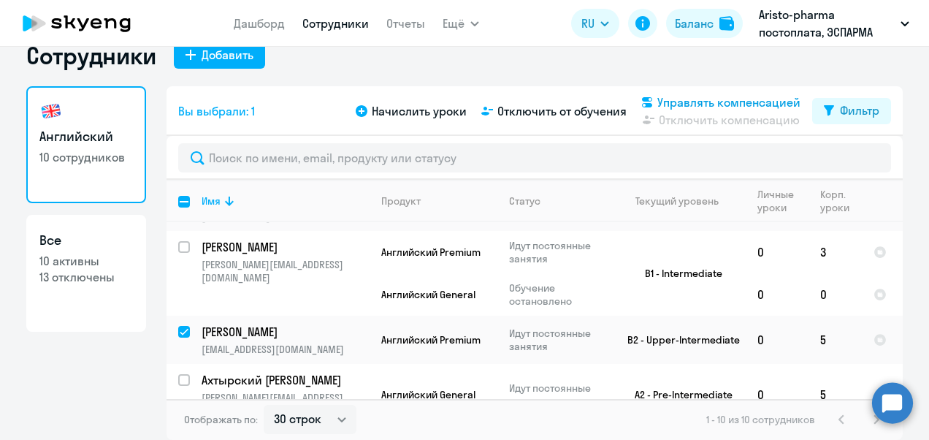
click at [690, 104] on span "Управлять компенсацией" at bounding box center [728, 103] width 143 height 18
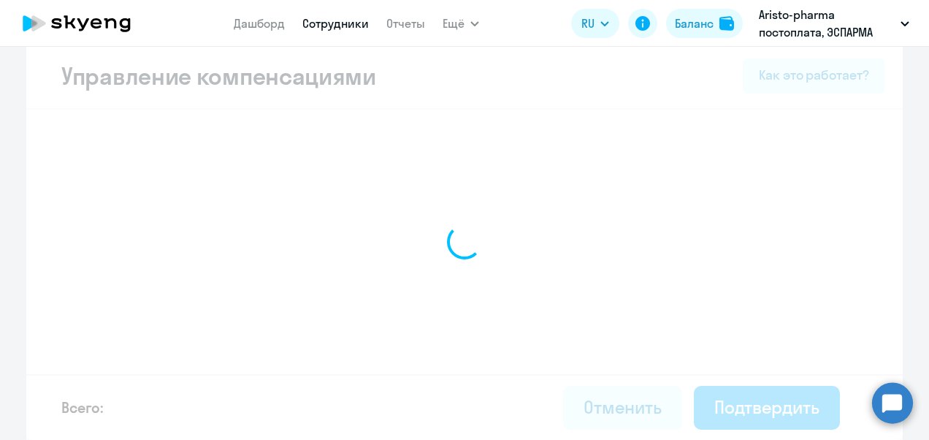
scroll to position [15, 0]
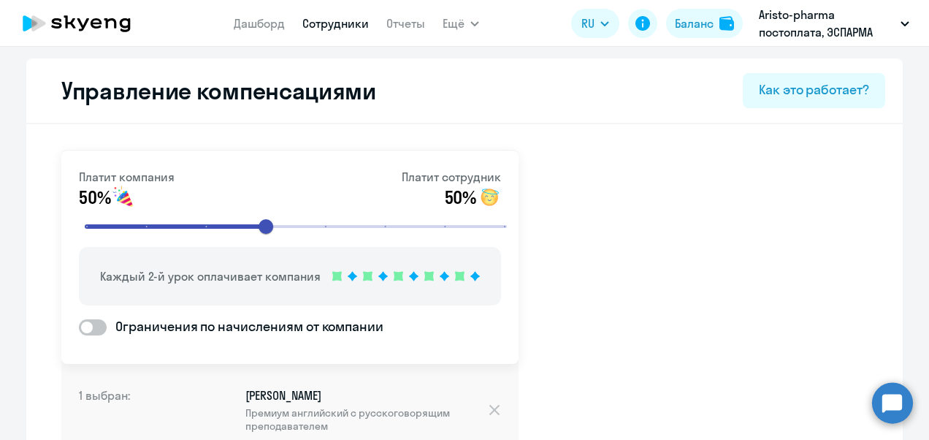
select select "30"
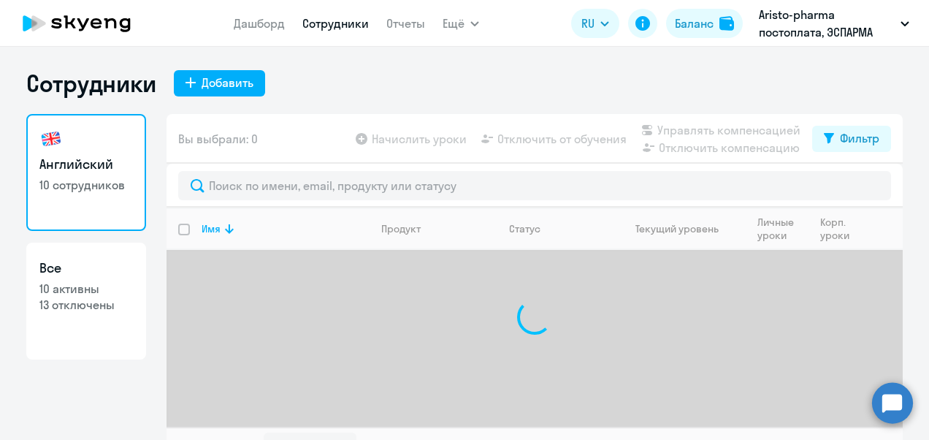
select select "30"
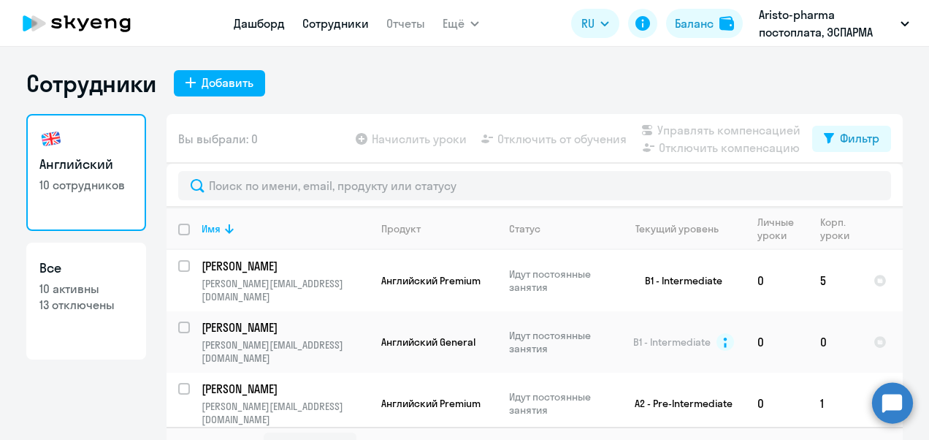
click at [278, 26] on link "Дашборд" at bounding box center [259, 23] width 51 height 15
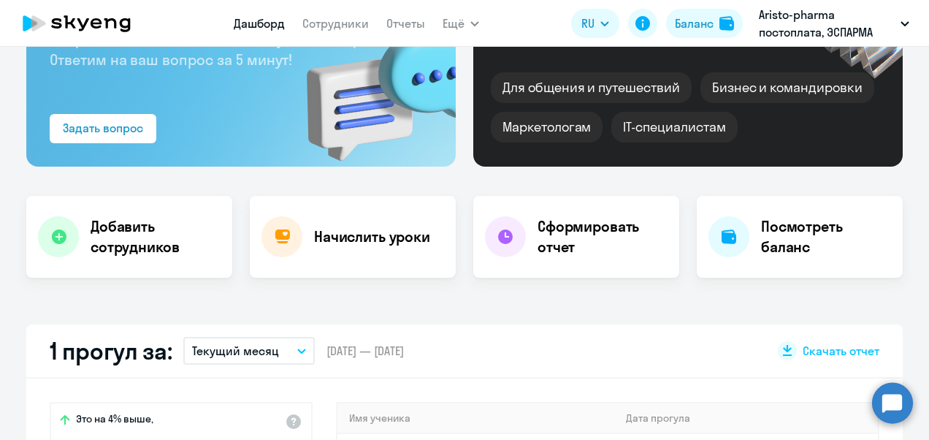
scroll to position [292, 0]
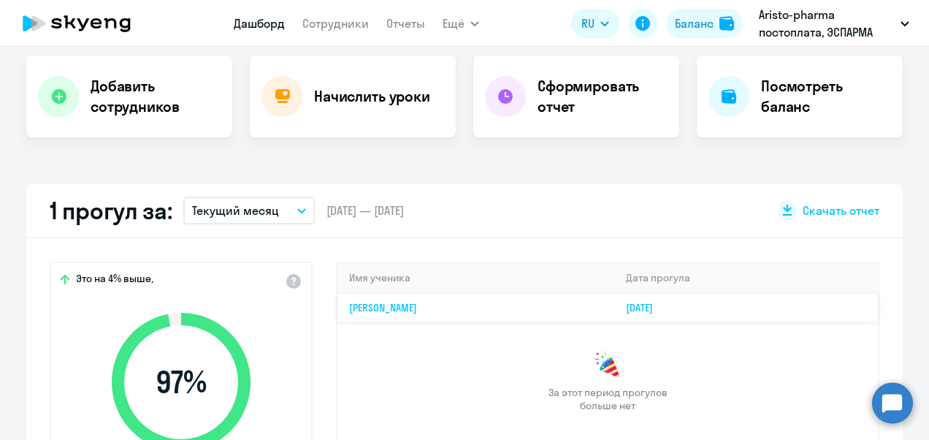
select select "30"
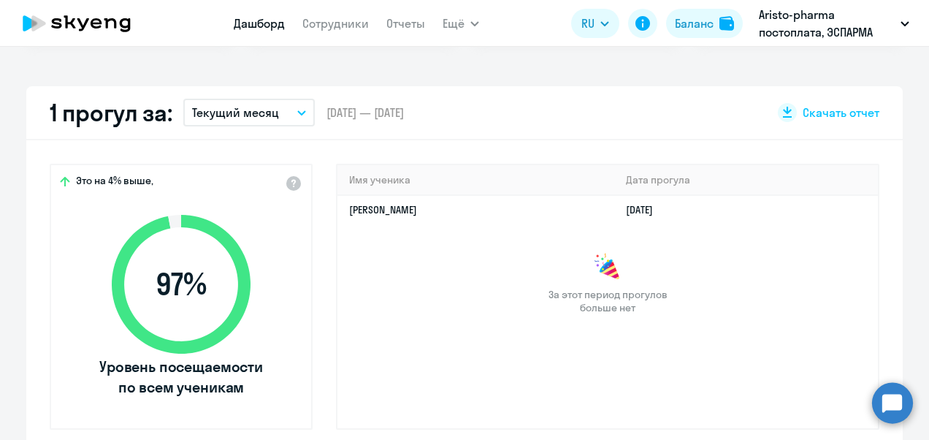
scroll to position [365, 0]
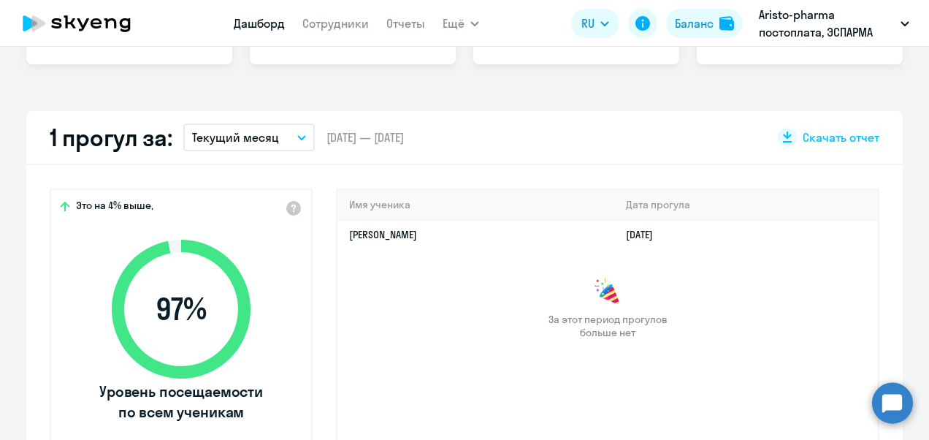
click at [290, 133] on button "Текущий месяц" at bounding box center [248, 137] width 131 height 28
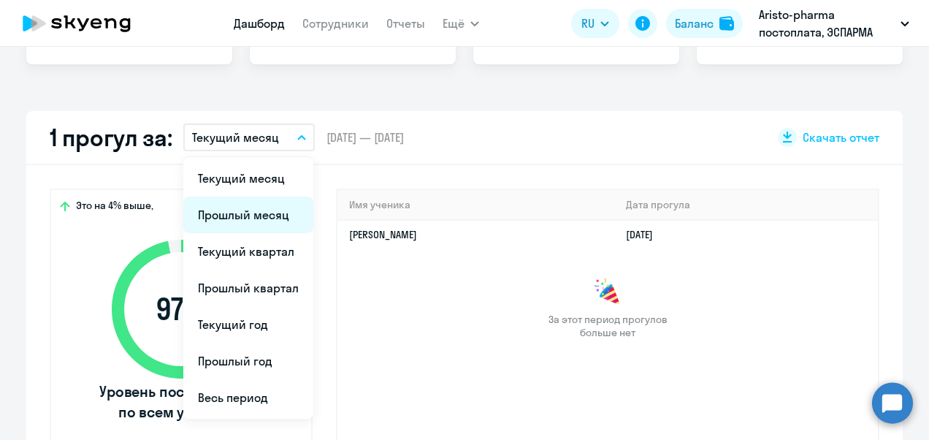
click at [245, 218] on li "Прошлый месяц" at bounding box center [248, 214] width 130 height 37
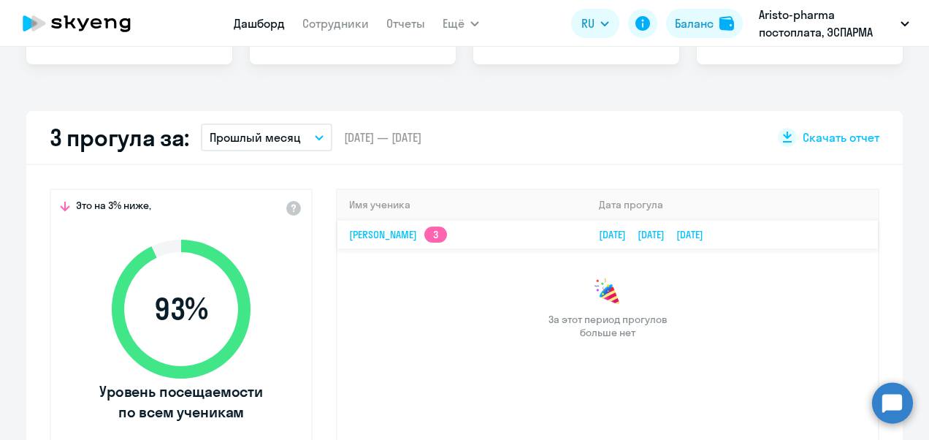
click at [599, 232] on link "[DATE] [DATE] [DATE]" at bounding box center [657, 234] width 116 height 13
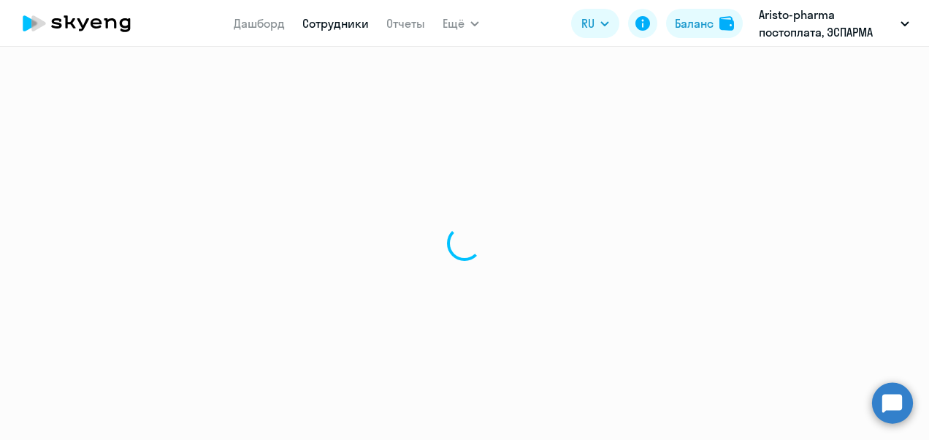
select select "english"
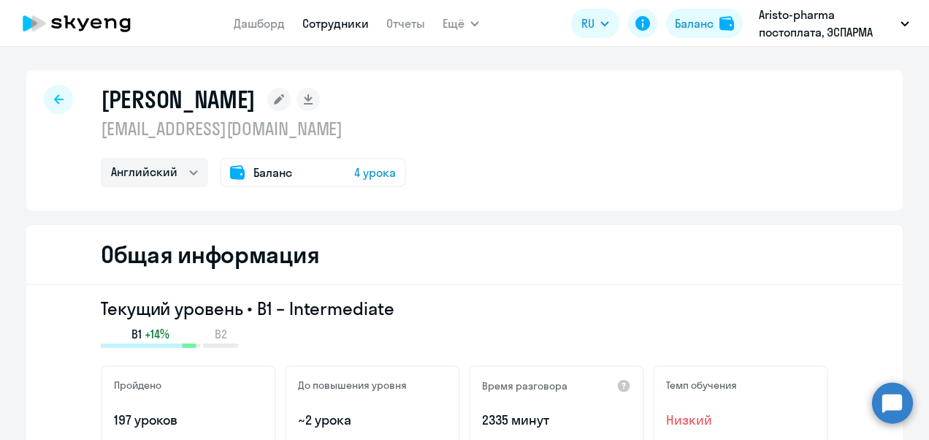
click at [54, 95] on icon at bounding box center [58, 99] width 9 height 10
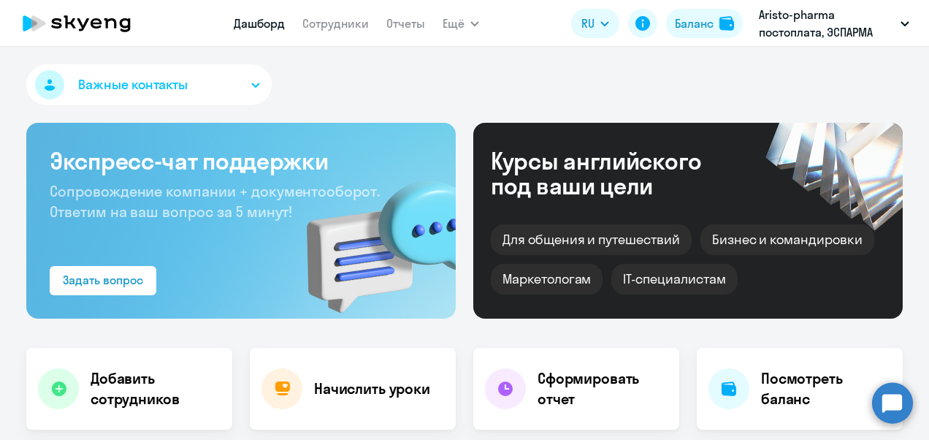
select select "30"
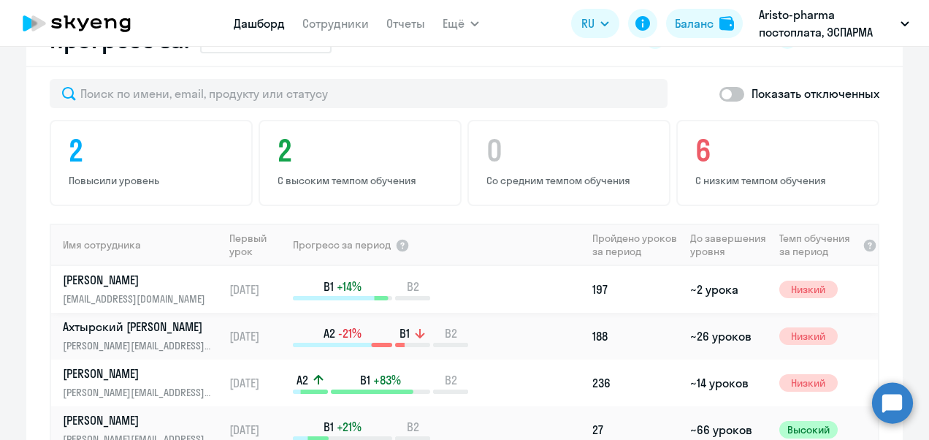
click at [185, 286] on p "[PERSON_NAME]" at bounding box center [138, 280] width 150 height 16
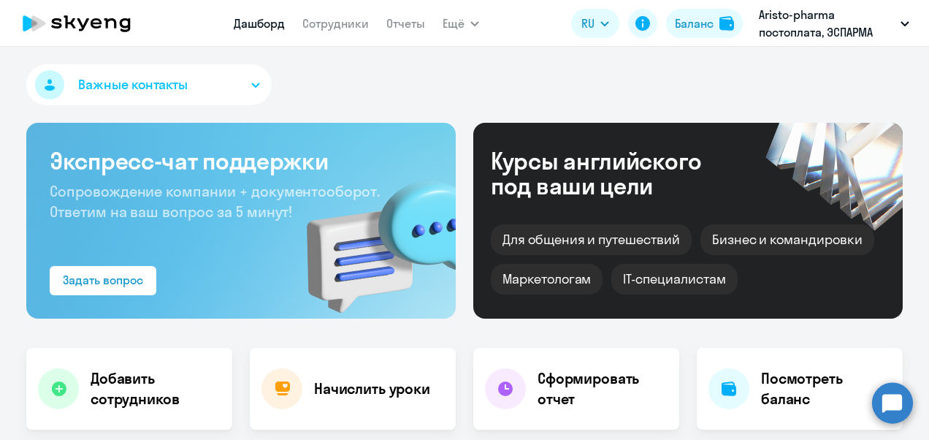
select select "english"
